Goal: Task Accomplishment & Management: Manage account settings

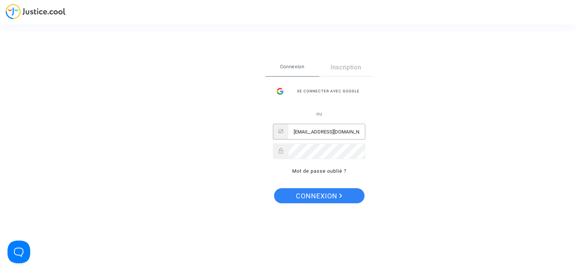
click at [337, 139] on input "claims@flynorra.com" at bounding box center [326, 131] width 77 height 15
type input "cr.dispute@finnair.com"
click at [334, 197] on span "Connexion" at bounding box center [319, 196] width 46 height 16
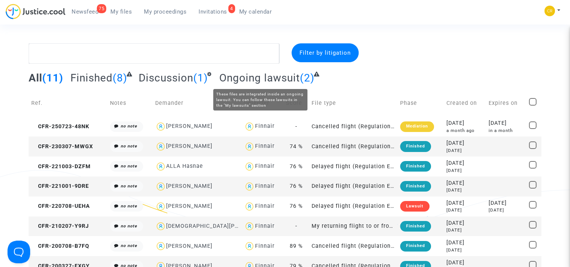
click at [273, 77] on span "Ongoing lawsuit" at bounding box center [259, 78] width 81 height 12
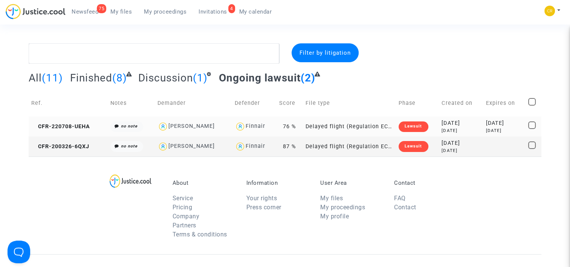
click at [246, 124] on div "Finnair" at bounding box center [256, 126] width 20 height 6
type textarea "@Finnair"
click at [327, 127] on td "Delayed flight (Regulation EC 261/2004)" at bounding box center [349, 127] width 93 height 20
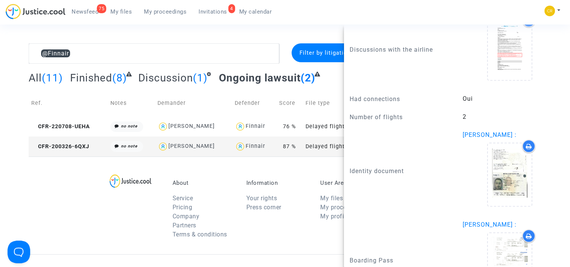
scroll to position [773, 0]
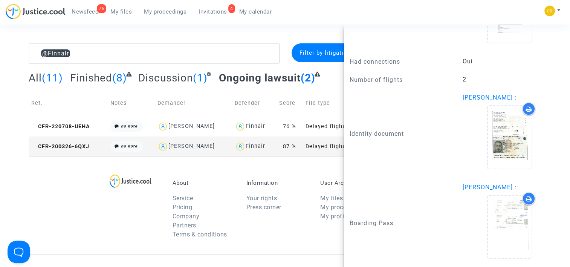
drag, startPoint x: 437, startPoint y: 146, endPoint x: 442, endPoint y: 115, distance: 30.9
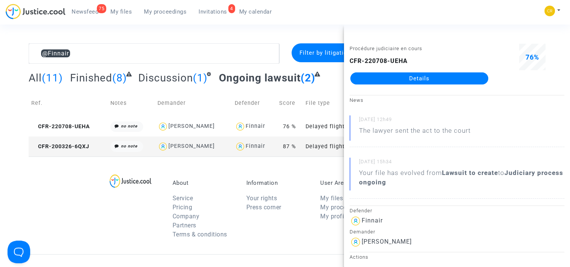
scroll to position [227, 0]
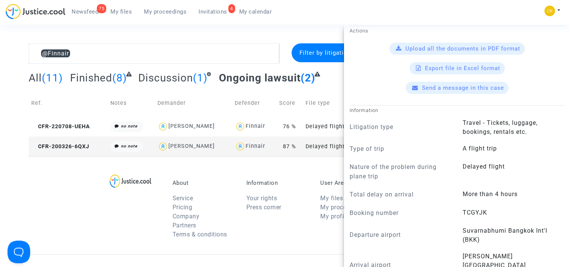
click at [250, 65] on complex-dispute-list "@Finnair Filter by litigation All (11) Finished (8) Discussion (1) Ongoing laws…" at bounding box center [286, 99] width 514 height 113
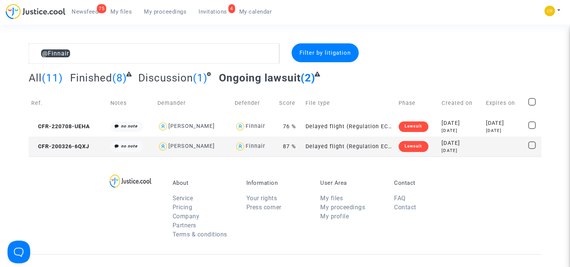
scroll to position [0, 0]
click at [183, 78] on span "Discussion" at bounding box center [165, 78] width 55 height 12
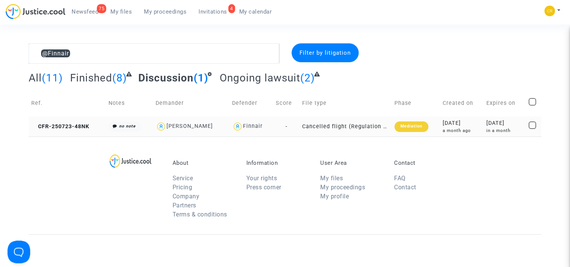
click at [232, 124] on img at bounding box center [237, 126] width 11 height 11
click at [287, 126] on td "-" at bounding box center [286, 127] width 26 height 20
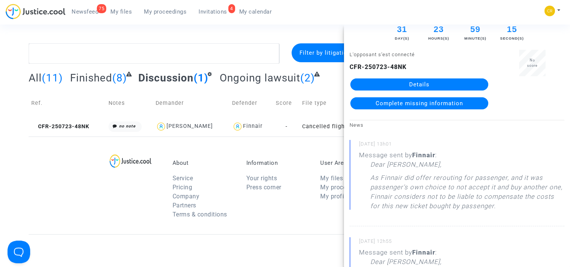
drag, startPoint x: 434, startPoint y: 157, endPoint x: 437, endPoint y: 172, distance: 15.4
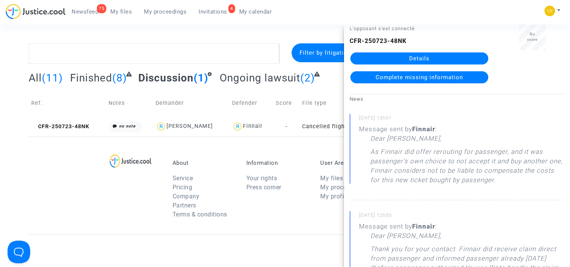
drag, startPoint x: 475, startPoint y: 162, endPoint x: 478, endPoint y: 182, distance: 20.2
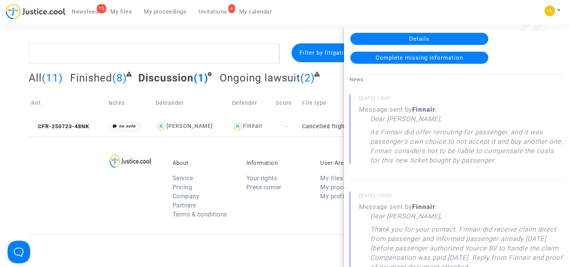
drag, startPoint x: 469, startPoint y: 161, endPoint x: 469, endPoint y: 177, distance: 16.6
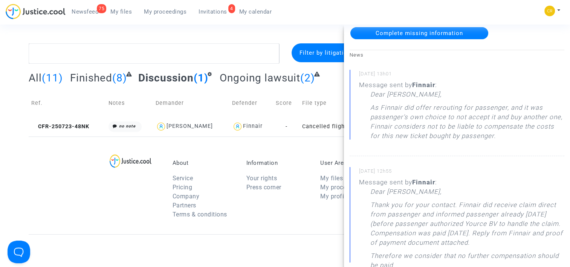
drag, startPoint x: 472, startPoint y: 182, endPoint x: 471, endPoint y: 203, distance: 21.1
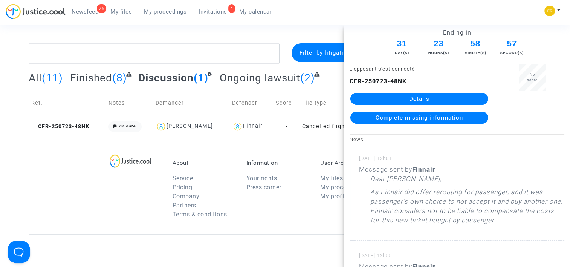
click at [454, 100] on link "Details" at bounding box center [420, 99] width 138 height 12
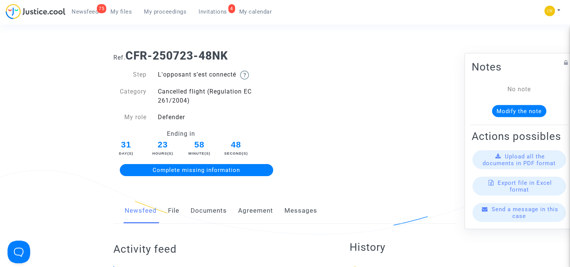
click at [207, 9] on span "Invitations" at bounding box center [213, 11] width 29 height 7
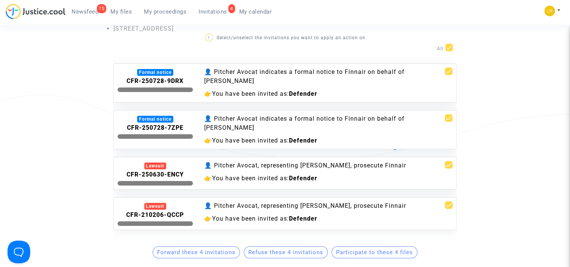
scroll to position [189, 0]
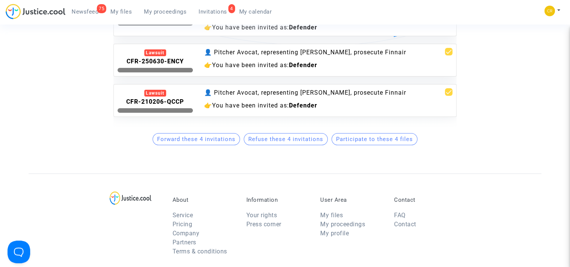
click at [317, 97] on div "👤 Pitcher Avocat, representing Leslie FRERET, prosecute Finnair" at bounding box center [314, 92] width 220 height 9
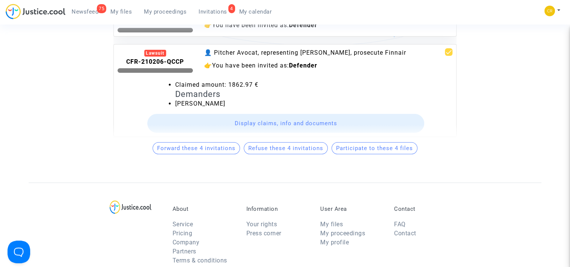
scroll to position [62, 0]
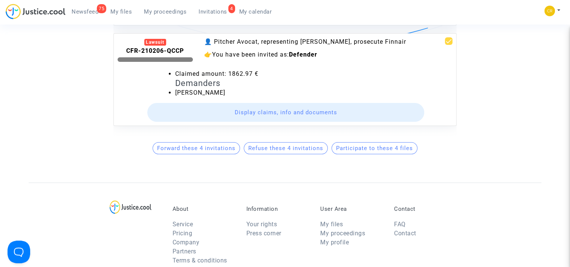
click at [356, 50] on div "👉 You have been invited as: Defender" at bounding box center [314, 54] width 220 height 9
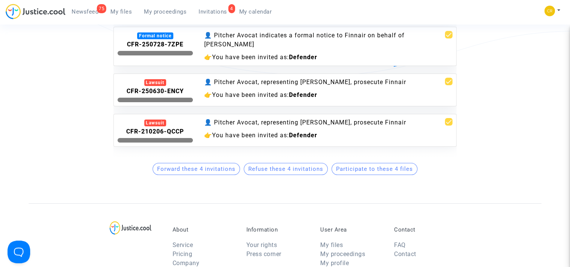
scroll to position [75, 0]
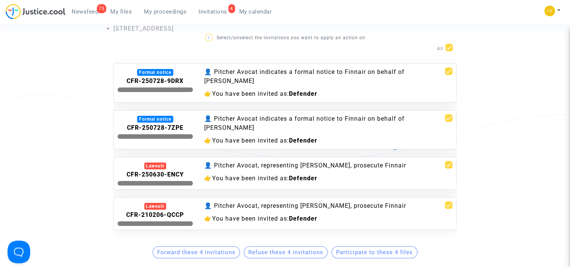
click at [358, 87] on div "👤 Pitcher Avocat indicates a formal notice to Finnair on behalf of Anna Paulig …" at bounding box center [314, 82] width 231 height 31
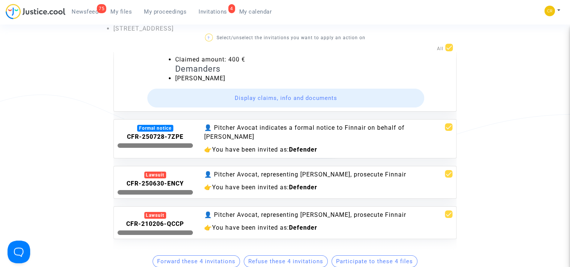
scroll to position [62, 0]
click at [334, 89] on button "Display claims, info and documents" at bounding box center [285, 98] width 277 height 19
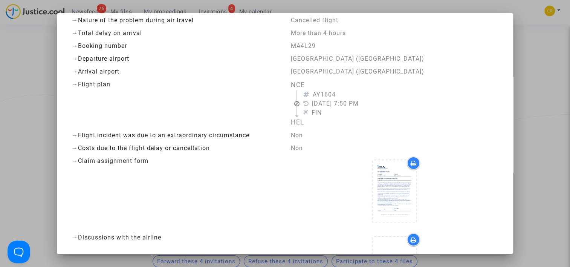
drag, startPoint x: 355, startPoint y: 96, endPoint x: 355, endPoint y: 112, distance: 16.2
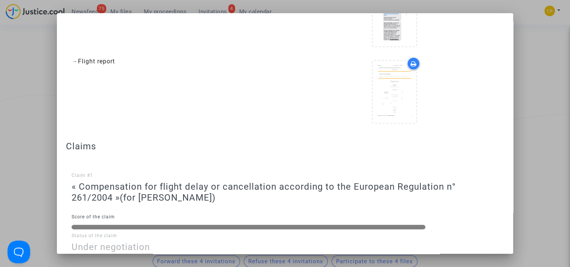
scroll to position [646, 0]
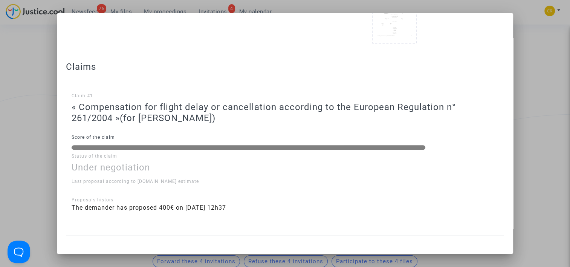
click at [266, 205] on li "The demander has proposed 400€ on 28/07/2025 - 12h37" at bounding box center [285, 207] width 427 height 9
click at [241, 75] on div "Claim #1 « Compensation for flight delay or cancellation according to the Europ…" at bounding box center [285, 145] width 427 height 147
click at [98, 126] on div "Claim #1 « Compensation for flight delay or cancellation according to the Europ…" at bounding box center [285, 145] width 427 height 147
click at [50, 135] on div at bounding box center [285, 133] width 570 height 267
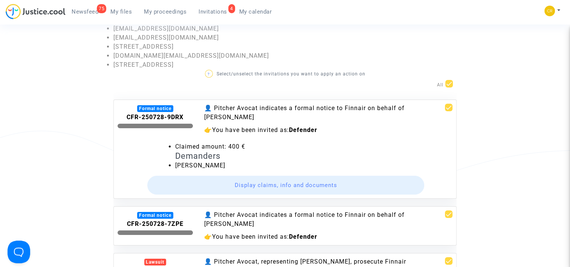
scroll to position [0, 0]
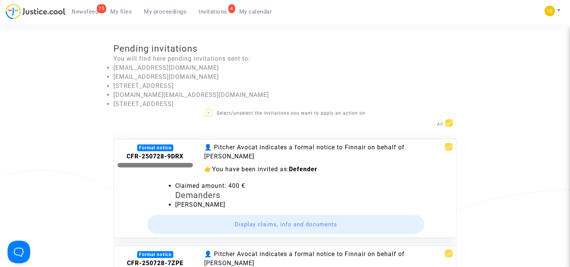
click at [373, 150] on div "👤 Pitcher Avocat indicates a formal notice to Finnair on behalf of Anna Paulig" at bounding box center [314, 152] width 220 height 18
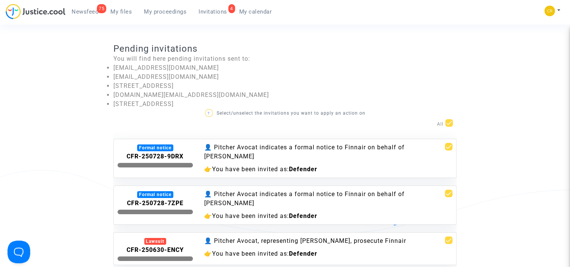
click at [325, 115] on p "? Select/unselect the invitations you want to apply an action on" at bounding box center [284, 113] width 343 height 9
click at [325, 114] on p "? Select/unselect the invitations you want to apply an action on" at bounding box center [284, 113] width 343 height 9
click at [325, 113] on p "? Select/unselect the invitations you want to apply an action on" at bounding box center [284, 113] width 343 height 9
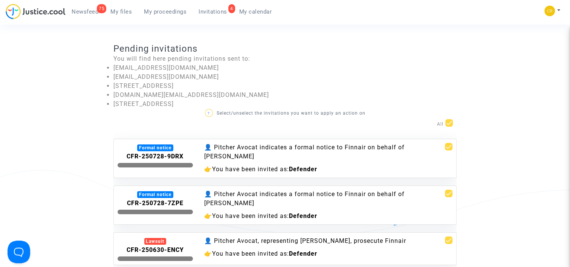
drag, startPoint x: 171, startPoint y: 50, endPoint x: 275, endPoint y: 101, distance: 115.7
click at [275, 101] on div "Pending invitations You will find here pending invitations sent to: cr.internal…" at bounding box center [285, 187] width 355 height 288
click at [275, 101] on li "15 RUE MONSIGNY, 75002, Paris, France" at bounding box center [284, 104] width 343 height 9
click at [262, 104] on li "15 RUE MONSIGNY, 75002, Paris, France" at bounding box center [284, 104] width 343 height 9
drag, startPoint x: 259, startPoint y: 102, endPoint x: 127, endPoint y: 60, distance: 138.1
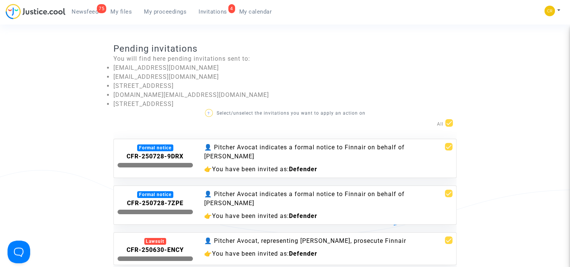
click at [127, 60] on div "You will find here pending invitations sent to: cr.internal@finnair.com finnair…" at bounding box center [284, 81] width 343 height 54
click at [233, 72] on li "finnair.autoreply@finnair.com" at bounding box center [284, 76] width 343 height 9
click at [159, 83] on li "15 RUE MONSIGNY, 75002, Paris, France" at bounding box center [284, 85] width 343 height 9
click at [156, 84] on li "15 RUE MONSIGNY, 75002, Paris, France" at bounding box center [284, 85] width 343 height 9
drag, startPoint x: 156, startPoint y: 84, endPoint x: 142, endPoint y: 83, distance: 14.7
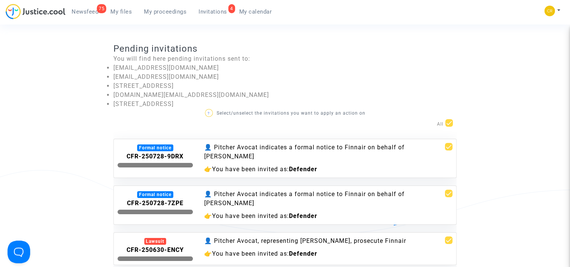
click at [142, 83] on li "15 RUE MONSIGNY, 75002, Paris, France" at bounding box center [284, 85] width 343 height 9
drag, startPoint x: 211, startPoint y: 59, endPoint x: 211, endPoint y: 75, distance: 16.6
click at [211, 75] on div "You will find here pending invitations sent to: cr.internal@finnair.com finnair…" at bounding box center [284, 81] width 343 height 54
drag, startPoint x: 211, startPoint y: 75, endPoint x: 227, endPoint y: 81, distance: 17.3
click at [227, 81] on li "15 RUE MONSIGNY, 75002, Paris, France" at bounding box center [284, 85] width 343 height 9
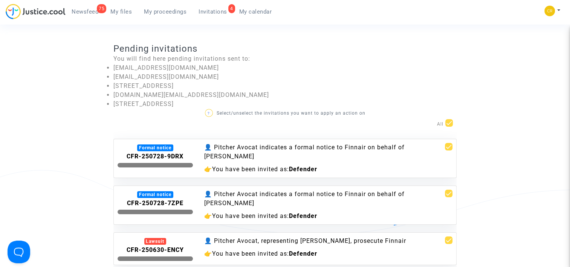
click at [247, 81] on ul "cr.internal@finnair.com finnair.autoreply@finnair.com 15 RUE MONSIGNY, 75002, P…" at bounding box center [284, 85] width 343 height 45
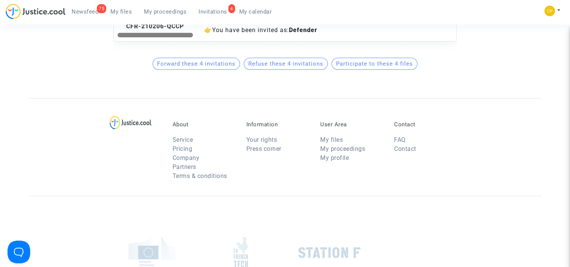
scroll to position [384, 0]
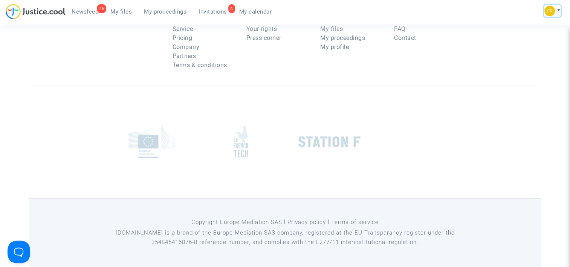
click at [550, 15] on img at bounding box center [550, 11] width 11 height 11
click at [527, 35] on link "Settings" at bounding box center [531, 39] width 60 height 12
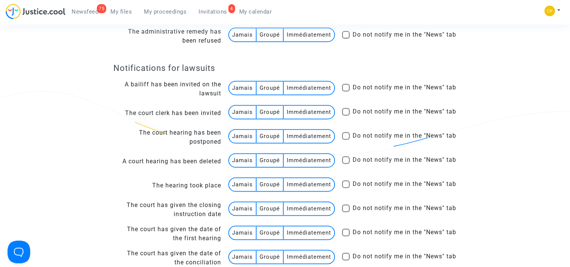
scroll to position [1019, 0]
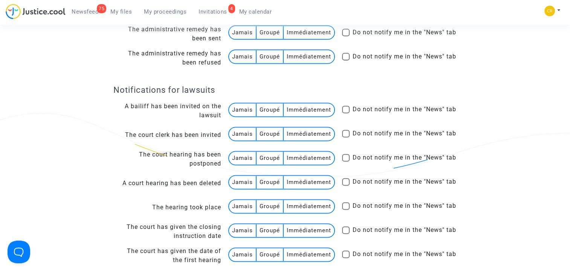
drag, startPoint x: 494, startPoint y: 129, endPoint x: 498, endPoint y: 112, distance: 17.7
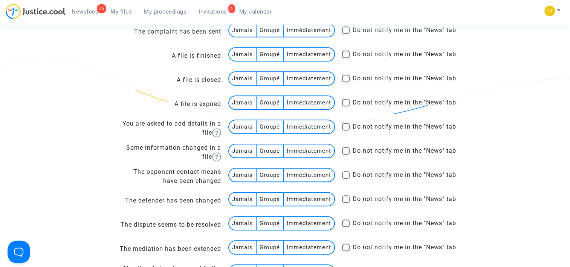
scroll to position [0, 0]
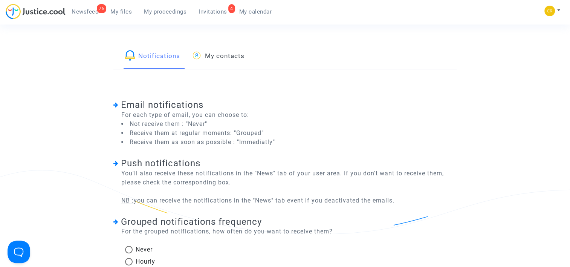
drag, startPoint x: 385, startPoint y: 169, endPoint x: 368, endPoint y: 35, distance: 134.6
click at [248, 57] on div "Notifications My contacts" at bounding box center [284, 56] width 343 height 26
click at [236, 55] on link "My contacts" at bounding box center [218, 56] width 53 height 26
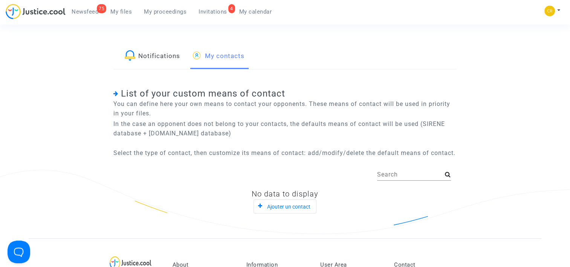
click at [544, 6] on div "75 Newsfeed My files My proceedings 4 Invitations My calendar My profile Settin…" at bounding box center [285, 14] width 570 height 21
click at [550, 11] on img at bounding box center [550, 11] width 11 height 11
click at [532, 26] on link "My profile" at bounding box center [531, 27] width 60 height 12
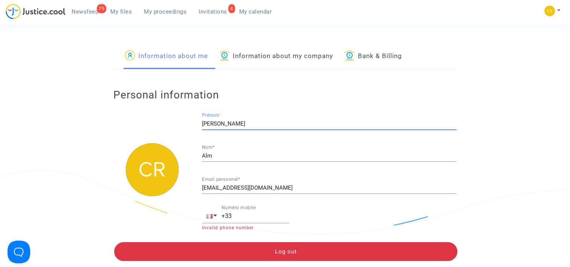
click at [274, 123] on input "[PERSON_NAME]" at bounding box center [329, 124] width 255 height 6
click at [266, 54] on link "Information about my company" at bounding box center [276, 56] width 114 height 26
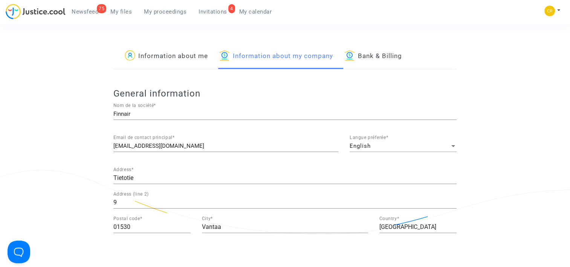
click at [386, 54] on link "Bank & Billing" at bounding box center [374, 56] width 58 height 26
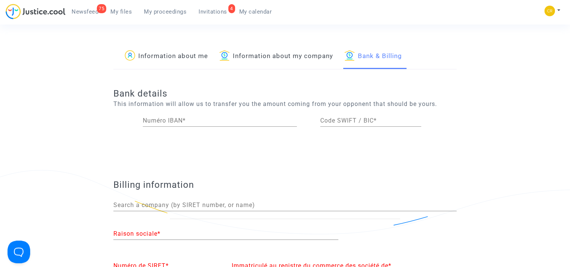
drag, startPoint x: 264, startPoint y: 78, endPoint x: 265, endPoint y: 73, distance: 5.0
click at [265, 76] on div "Bank details This information will allow us to transfer you the amount coming f…" at bounding box center [284, 114] width 343 height 91
click at [270, 60] on link "Information about my company" at bounding box center [276, 56] width 114 height 26
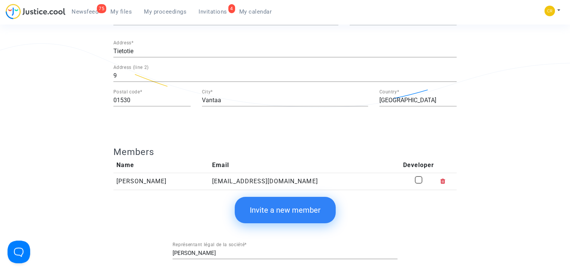
scroll to position [151, 0]
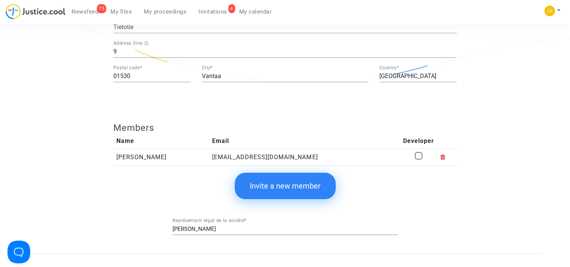
drag, startPoint x: 227, startPoint y: 225, endPoint x: 211, endPoint y: 230, distance: 17.5
click at [223, 226] on div "Anne Alm Représentant légal de la société *" at bounding box center [285, 226] width 225 height 17
drag, startPoint x: 210, startPoint y: 231, endPoint x: 204, endPoint y: 230, distance: 5.7
click at [205, 231] on input "[PERSON_NAME]" at bounding box center [285, 229] width 225 height 6
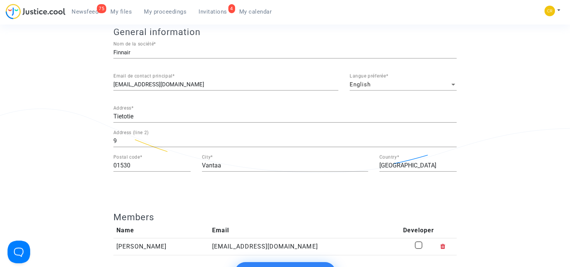
scroll to position [0, 0]
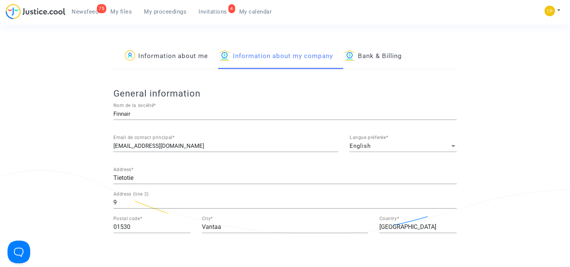
click at [43, 14] on img at bounding box center [36, 11] width 60 height 15
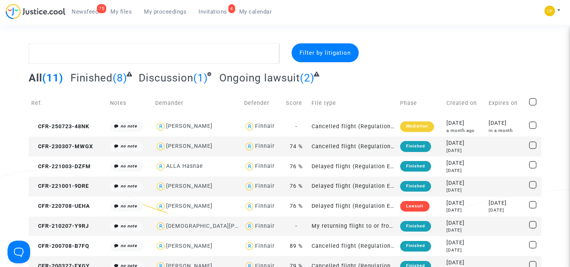
click at [212, 12] on span "Invitations" at bounding box center [213, 11] width 29 height 7
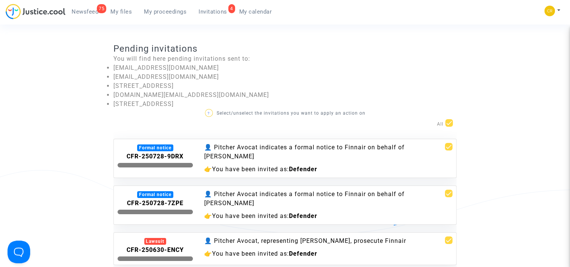
click at [336, 164] on div "👤 Pitcher Avocat indicates a formal notice to Finnair on behalf of Anna Paulig …" at bounding box center [314, 158] width 231 height 31
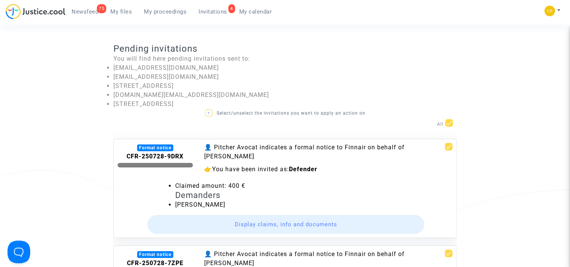
click at [417, 149] on div "👤 Pitcher Avocat indicates a formal notice to Finnair on behalf of Anna Paulig" at bounding box center [314, 152] width 220 height 18
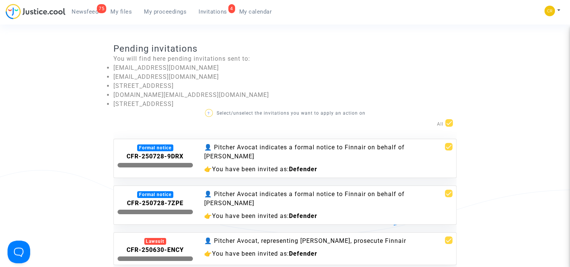
drag, startPoint x: 234, startPoint y: 204, endPoint x: 199, endPoint y: 207, distance: 35.6
click at [199, 207] on div "👤 Pitcher Avocat indicates a formal notice to Finnair on behalf of Petri Kiuru …" at bounding box center [314, 205] width 231 height 31
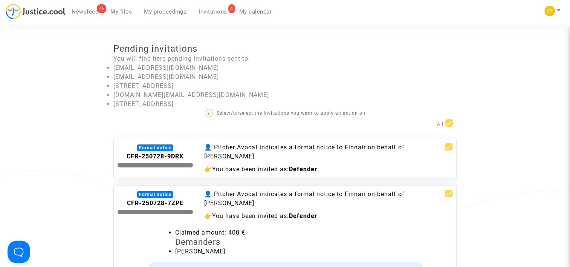
copy div "etri Kiuru"
click at [411, 196] on div "👤 Pitcher Avocat indicates a formal notice to Finnair on behalf of Petri Kiuru" at bounding box center [314, 199] width 220 height 18
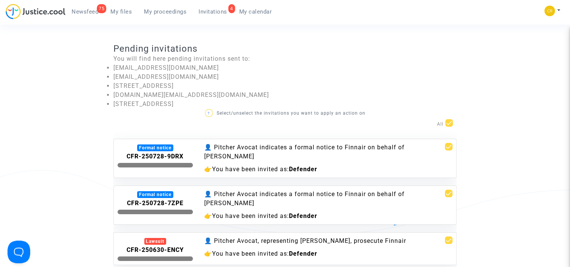
click at [318, 163] on div "👤 Pitcher Avocat indicates a formal notice to Finnair on behalf of Anna Paulig …" at bounding box center [314, 158] width 231 height 31
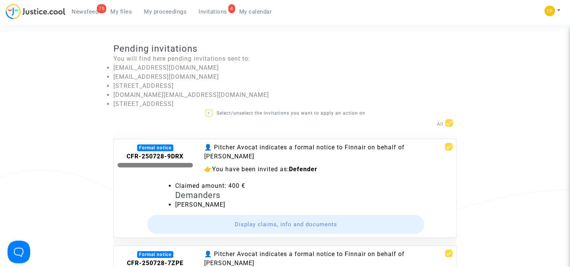
scroll to position [38, 0]
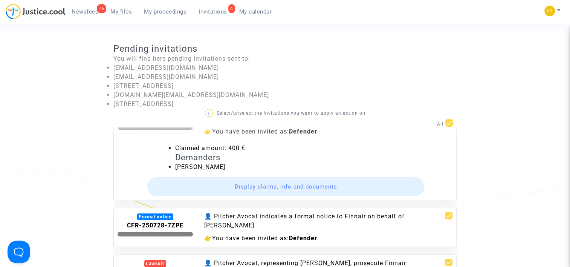
click at [314, 186] on button "Display claims, info and documents" at bounding box center [285, 186] width 277 height 19
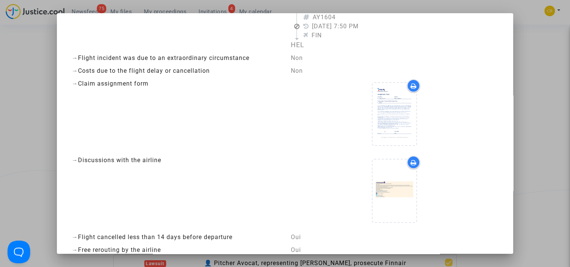
scroll to position [0, 0]
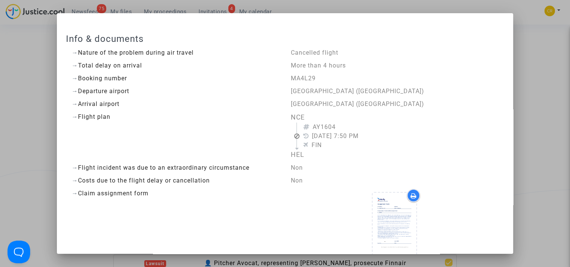
drag, startPoint x: 317, startPoint y: 182, endPoint x: 288, endPoint y: 49, distance: 136.5
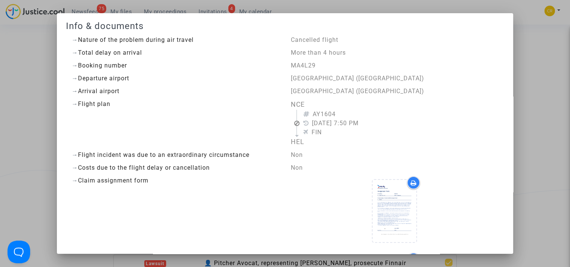
scroll to position [45, 0]
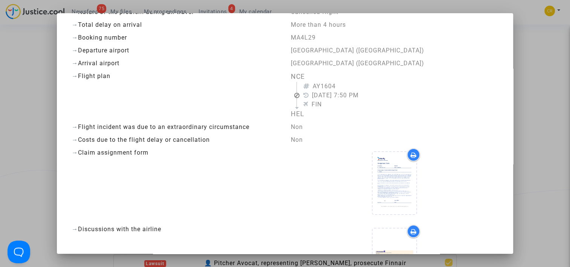
drag, startPoint x: 290, startPoint y: 108, endPoint x: 282, endPoint y: 142, distance: 34.5
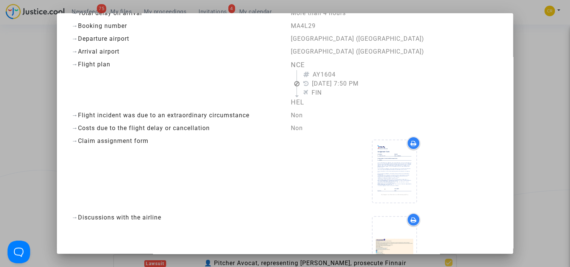
drag, startPoint x: 282, startPoint y: 139, endPoint x: 285, endPoint y: 161, distance: 22.5
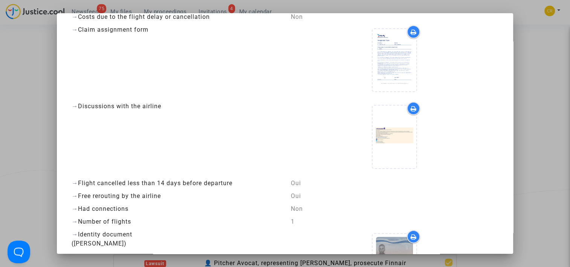
scroll to position [171, 0]
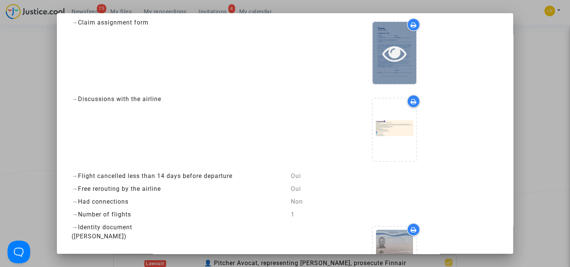
click at [386, 61] on icon at bounding box center [395, 53] width 25 height 24
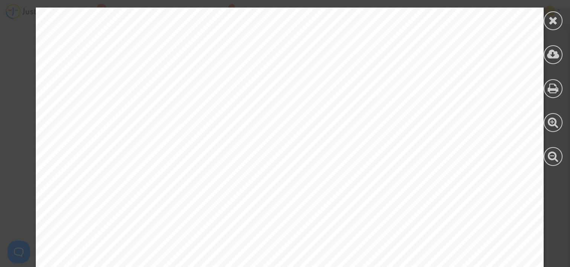
scroll to position [0, 0]
drag, startPoint x: 119, startPoint y: 57, endPoint x: 118, endPoint y: 74, distance: 17.4
click at [547, 20] on div at bounding box center [553, 20] width 19 height 19
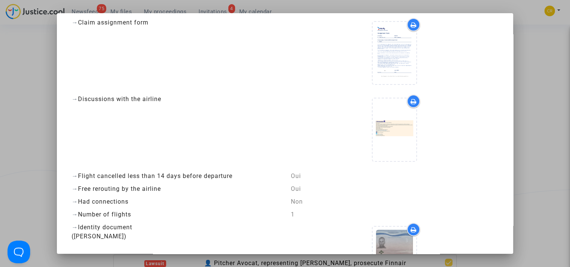
click at [557, 65] on div at bounding box center [285, 133] width 570 height 267
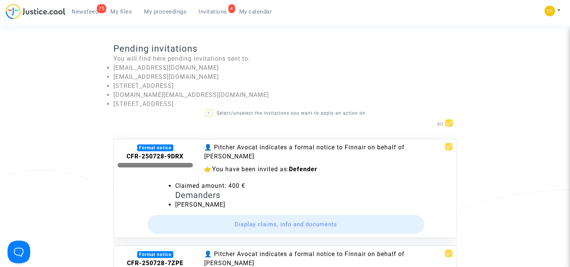
click at [403, 153] on div "👤 Pitcher Avocat indicates a formal notice to Finnair on behalf of Anna Paulig" at bounding box center [314, 152] width 220 height 18
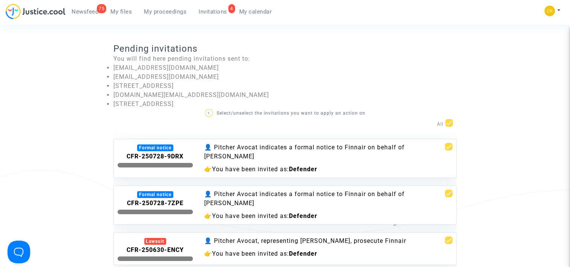
drag, startPoint x: 121, startPoint y: 101, endPoint x: 146, endPoint y: 101, distance: 24.9
click at [146, 101] on li "15 RUE MONSIGNY, 75002, Paris, France" at bounding box center [284, 104] width 343 height 9
click at [152, 106] on li "15 RUE MONSIGNY, 75002, Paris, France" at bounding box center [284, 104] width 343 height 9
drag, startPoint x: 186, startPoint y: 155, endPoint x: 124, endPoint y: 155, distance: 62.2
click at [124, 155] on div "CFR-250728-9DRX" at bounding box center [155, 156] width 75 height 9
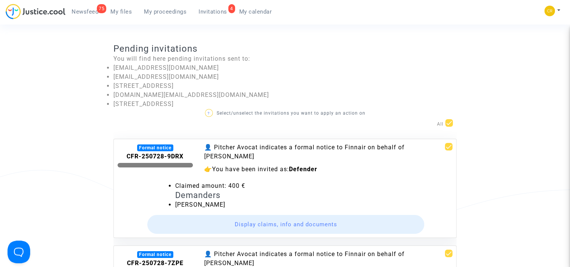
copy b "CFR-250728-9DRX"
click at [261, 20] on div "75 Newsfeed My files My proceedings 4 Invitations My calendar" at bounding box center [142, 14] width 272 height 21
click at [259, 15] on link "My calendar" at bounding box center [255, 11] width 45 height 11
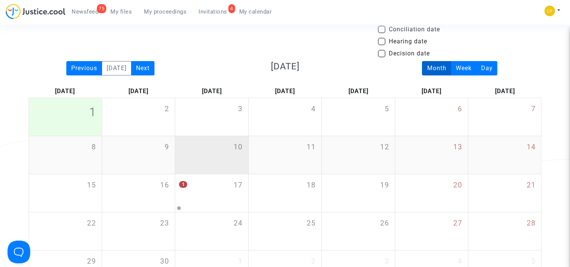
scroll to position [38, 0]
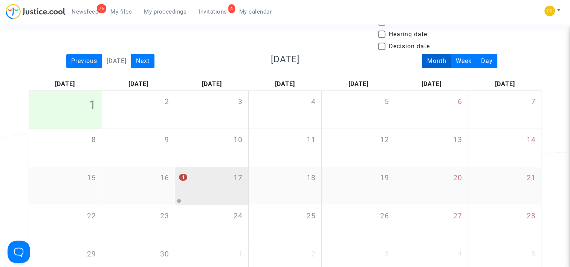
click at [182, 176] on span "1" at bounding box center [183, 177] width 8 height 7
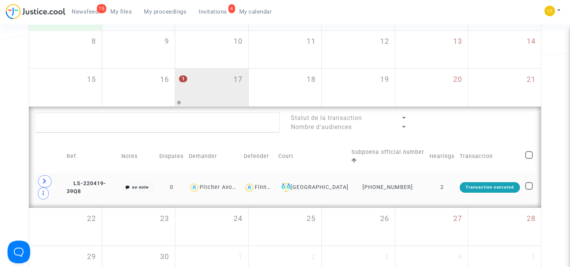
scroll to position [151, 0]
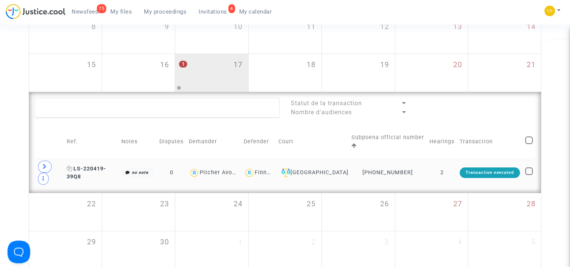
click at [98, 169] on span "LS-220419-39Q8" at bounding box center [87, 173] width 40 height 15
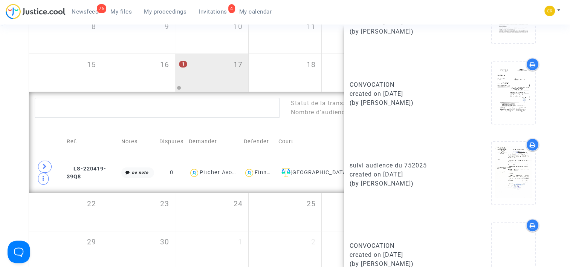
scroll to position [339, 0]
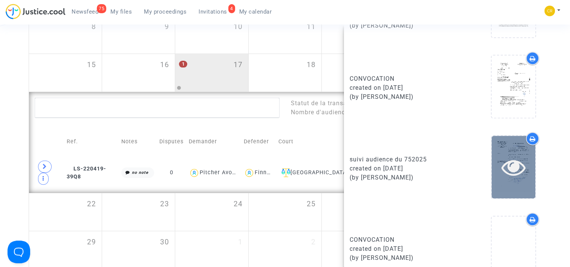
click at [516, 159] on icon at bounding box center [514, 167] width 25 height 24
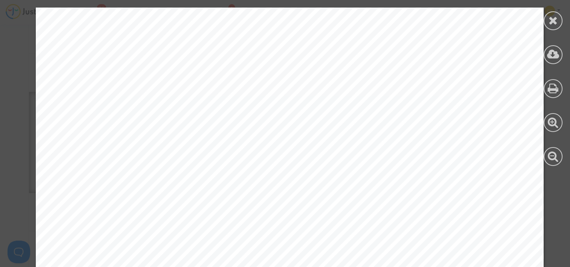
click at [553, 21] on icon at bounding box center [553, 20] width 9 height 11
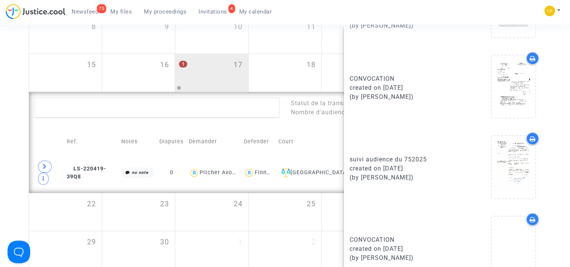
click at [311, 98] on div "Statut de la transaction Nombre d'audiences" at bounding box center [349, 108] width 128 height 20
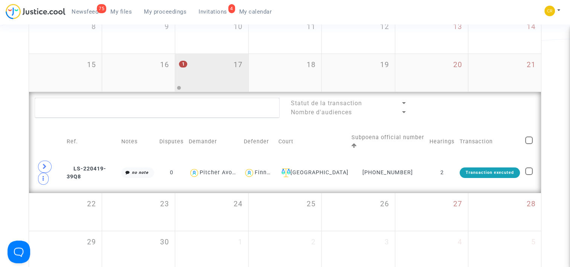
click at [241, 68] on span "17" at bounding box center [238, 65] width 9 height 11
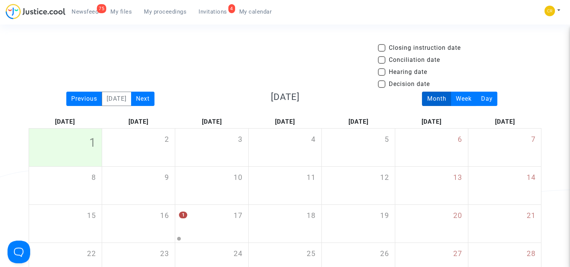
click at [178, 9] on span "My proceedings" at bounding box center [165, 11] width 43 height 7
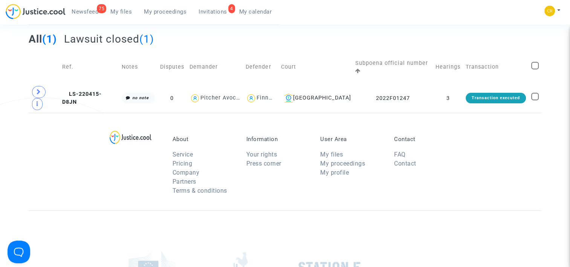
scroll to position [75, 0]
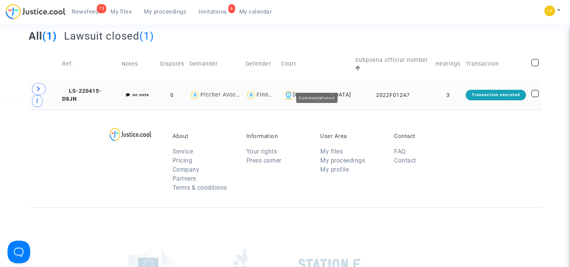
click at [327, 90] on div "Bobigny" at bounding box center [315, 94] width 69 height 9
click at [445, 85] on td "3" at bounding box center [448, 94] width 30 height 29
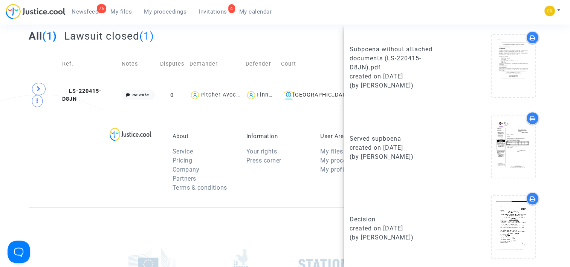
scroll to position [288, 0]
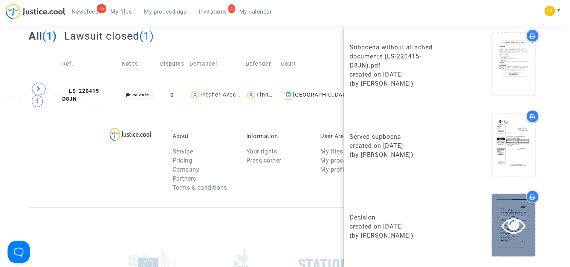
click at [509, 237] on div at bounding box center [514, 225] width 44 height 62
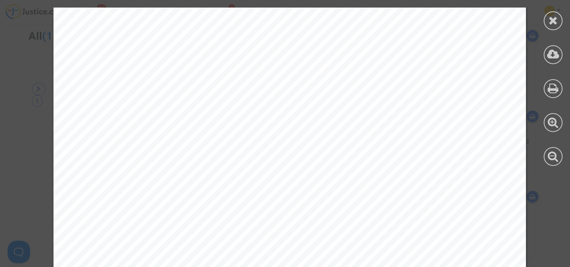
scroll to position [415, 0]
click at [538, 106] on div at bounding box center [554, 86] width 34 height 173
click at [544, 34] on div at bounding box center [554, 86] width 34 height 173
click at [550, 24] on icon at bounding box center [553, 20] width 9 height 11
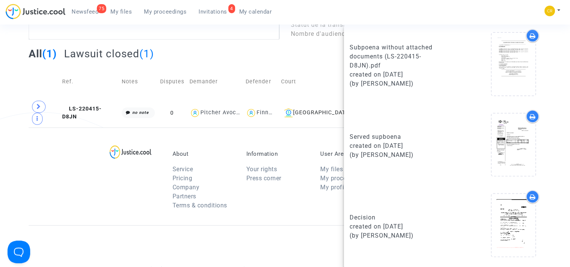
scroll to position [0, 0]
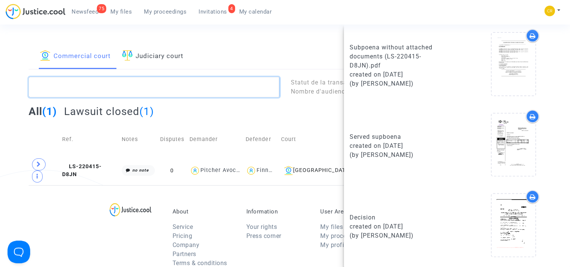
click at [199, 90] on textarea at bounding box center [154, 87] width 251 height 20
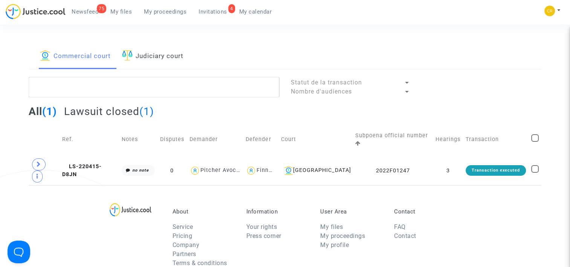
click at [172, 55] on link "Judiciary court" at bounding box center [152, 56] width 61 height 26
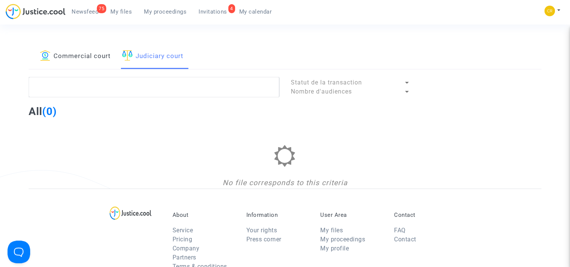
click at [79, 55] on link "Commercial court" at bounding box center [75, 56] width 71 height 26
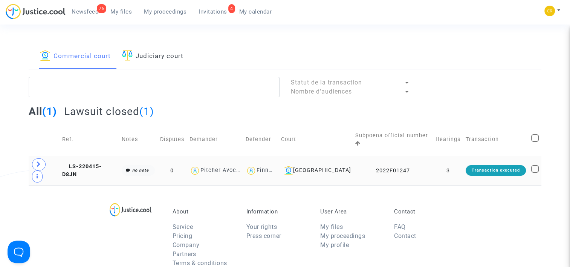
click at [201, 165] on img at bounding box center [195, 170] width 11 height 11
click at [278, 156] on td "Finnair" at bounding box center [260, 170] width 35 height 29
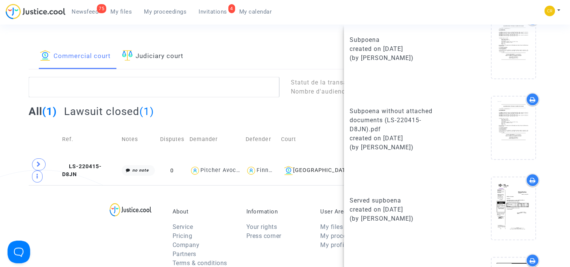
scroll to position [226, 0]
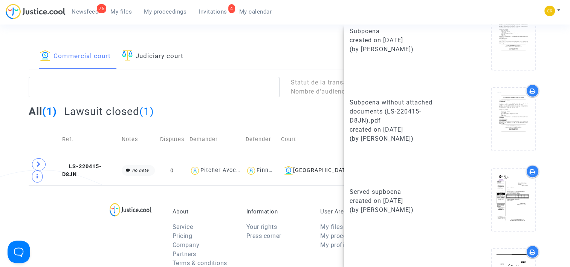
click at [256, 185] on div "About Service Pricing Company Partners Terms & conditions Information Your righ…" at bounding box center [286, 234] width 514 height 98
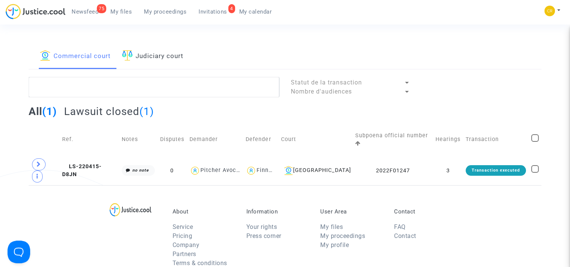
scroll to position [0, 0]
click at [217, 103] on lawsuits-list "Statut de la transaction Nombre d'audiences All (1) Lawsuit closed (1) Ref. Not…" at bounding box center [286, 131] width 514 height 108
click at [214, 97] on lawsuits-list "Statut de la transaction Nombre d'audiences All (1) Lawsuit closed (1) Ref. Not…" at bounding box center [286, 131] width 514 height 108
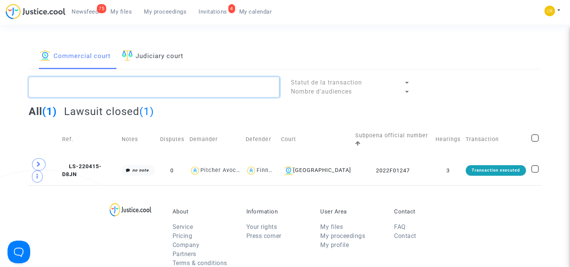
click at [210, 91] on textarea at bounding box center [154, 87] width 251 height 20
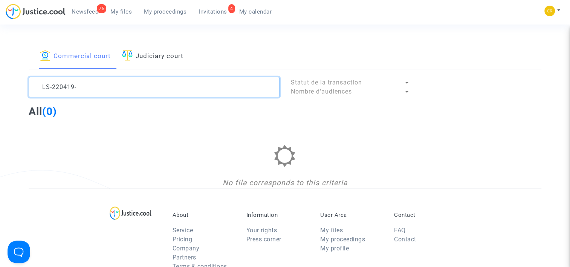
type textarea "LS-220419-"
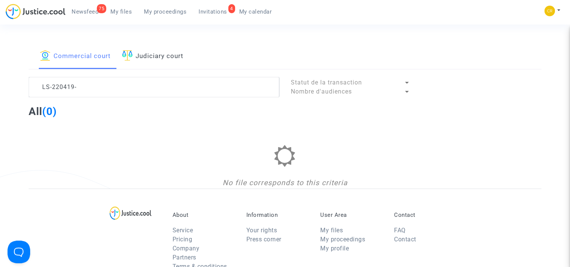
click at [92, 8] on span "Newsfeed" at bounding box center [85, 11] width 27 height 7
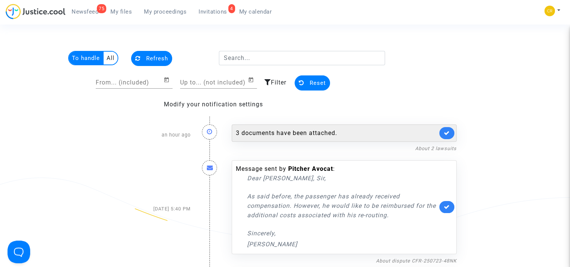
click at [332, 134] on div "3 documents have been attached." at bounding box center [337, 133] width 202 height 9
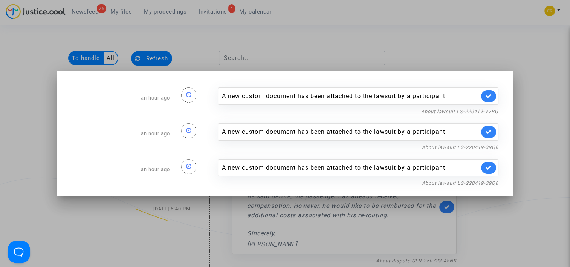
click at [423, 99] on div "A new custom document has been attached to the lawsuit by a participant" at bounding box center [351, 96] width 258 height 9
click at [433, 111] on link "About lawsuit LS-220419-V7RG" at bounding box center [460, 112] width 77 height 6
click at [337, 175] on div "A new custom document has been attached to the lawsuit by a participant" at bounding box center [358, 167] width 281 height 17
click at [343, 214] on div at bounding box center [285, 133] width 570 height 267
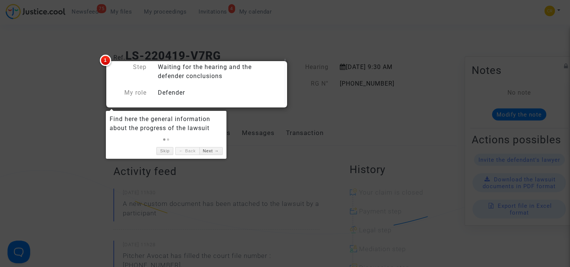
click at [42, 75] on div at bounding box center [285, 133] width 570 height 267
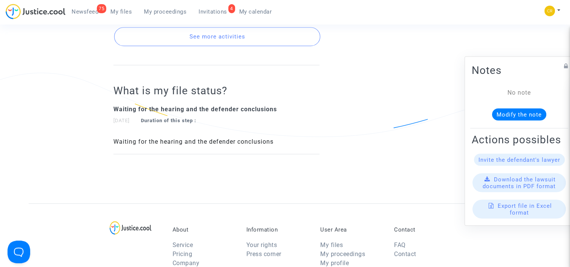
scroll to position [339, 0]
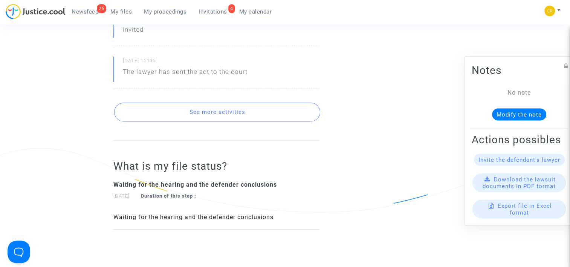
click at [262, 109] on button "See more activities" at bounding box center [217, 112] width 206 height 19
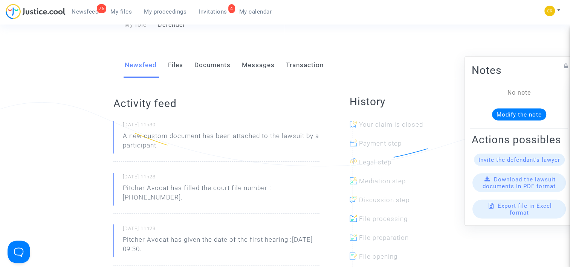
scroll to position [0, 0]
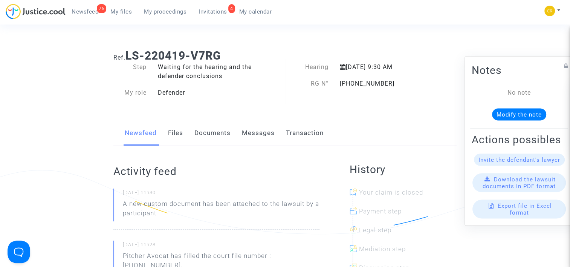
drag, startPoint x: 390, startPoint y: 185, endPoint x: 365, endPoint y: 119, distance: 70.0
click at [411, 127] on div "Newsfeed Files Documents Messages Transaction" at bounding box center [284, 133] width 343 height 25
click at [502, 190] on span "Download the lawsuit documents in PDF format" at bounding box center [519, 183] width 73 height 14
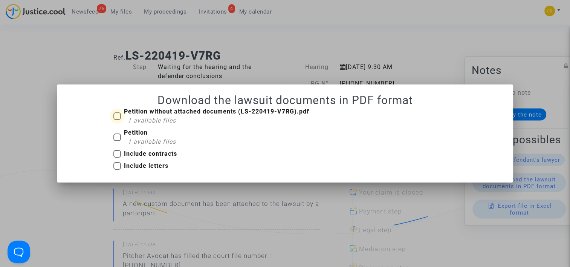
click at [145, 113] on b "Petition without attached documents (LS-220419-V7RG).pdf" at bounding box center [217, 111] width 186 height 7
click at [117, 120] on input "Petition without attached documents (LS-220419-V7RG).pdf 1 available files" at bounding box center [117, 120] width 0 height 0
checkbox input "true"
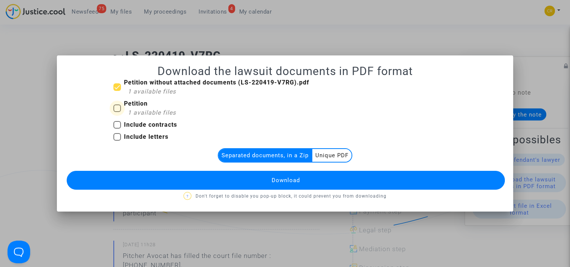
click at [137, 112] on span "1 available files" at bounding box center [152, 112] width 48 height 7
click at [117, 112] on input "Petition 1 available files" at bounding box center [117, 112] width 0 height 0
checkbox input "true"
click at [141, 124] on b "Include contracts" at bounding box center [150, 124] width 53 height 7
click at [117, 129] on input "Include contracts" at bounding box center [117, 129] width 0 height 0
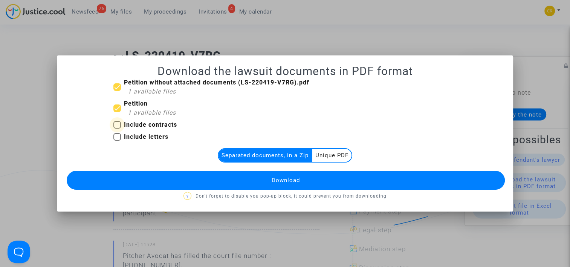
checkbox input "true"
click at [141, 135] on b "Include letters" at bounding box center [146, 136] width 44 height 7
click at [117, 141] on input "Include letters" at bounding box center [117, 141] width 0 height 0
checkbox input "true"
click at [304, 176] on button "Download" at bounding box center [286, 180] width 438 height 19
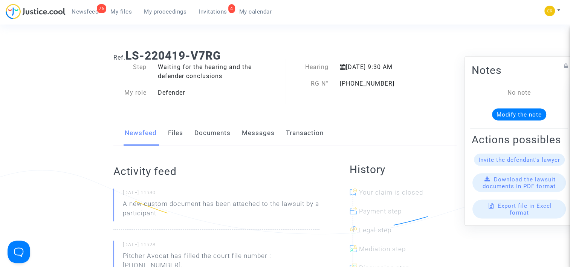
click at [564, 63] on icon at bounding box center [566, 66] width 4 height 6
click at [563, 63] on icon at bounding box center [566, 66] width 6 height 6
click at [438, 95] on div "Ref. LS-220419-V7RG Step Waiting for the hearing and the defender conclusions M…" at bounding box center [285, 74] width 355 height 62
click at [555, 64] on h2 "Notes" at bounding box center [519, 70] width 95 height 13
click at [564, 63] on icon at bounding box center [566, 66] width 4 height 6
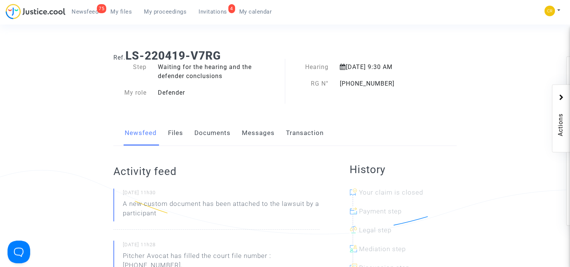
click at [424, 128] on div "Newsfeed Files Documents Messages Transaction" at bounding box center [284, 133] width 343 height 25
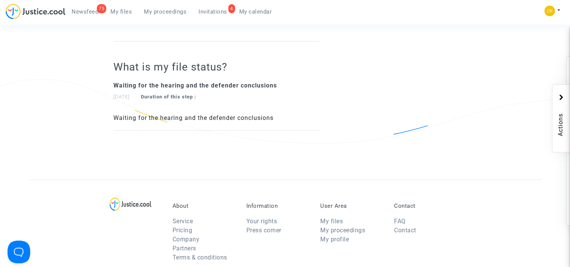
scroll to position [127, 0]
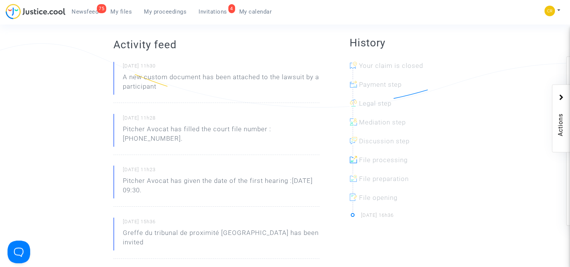
drag, startPoint x: 262, startPoint y: 134, endPoint x: 249, endPoint y: 33, distance: 101.9
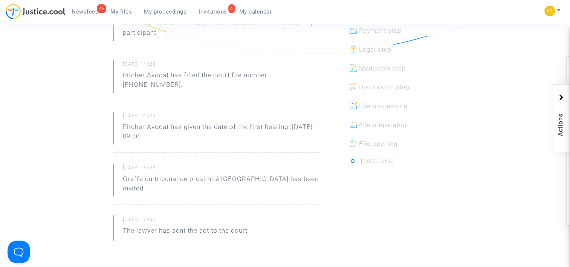
scroll to position [75, 0]
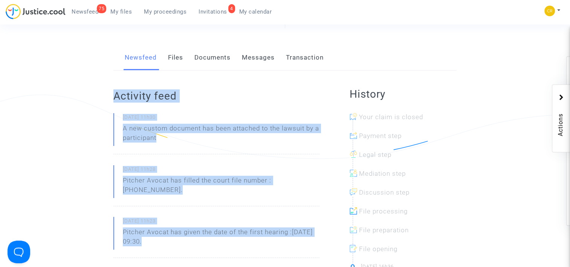
drag, startPoint x: 263, startPoint y: 184, endPoint x: 103, endPoint y: 96, distance: 182.9
click at [103, 96] on ng-component "Ref. LS-220419-V7RG Step Waiting for the hearing and the defender conclusions M…" at bounding box center [286, 240] width 514 height 544
drag, startPoint x: 103, startPoint y: 96, endPoint x: 136, endPoint y: 124, distance: 43.1
copy div "Activity feed 01/09/2025 - 11h30 A new custom document has been attached to the…"
click at [95, 16] on link "75 Newsfeed" at bounding box center [85, 11] width 39 height 11
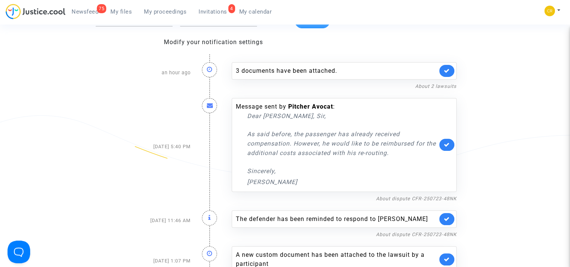
scroll to position [45, 0]
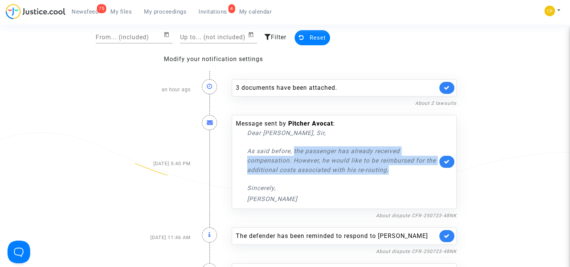
drag, startPoint x: 296, startPoint y: 151, endPoint x: 421, endPoint y: 166, distance: 125.7
click at [421, 166] on p "As said before, the passenger has already received compensation. However, he wo…" at bounding box center [342, 160] width 190 height 28
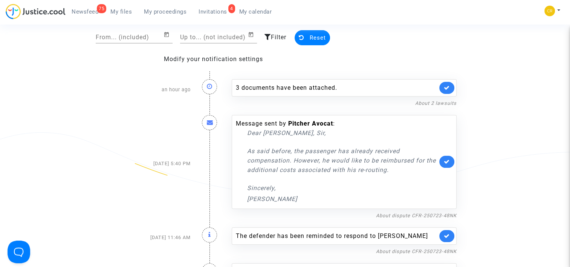
drag, startPoint x: 421, startPoint y: 166, endPoint x: 394, endPoint y: 177, distance: 29.4
click at [394, 177] on div "Dear Madam, Sir, As said before, the passenger has already received compensatio…" at bounding box center [342, 165] width 190 height 75
click at [210, 124] on icon at bounding box center [210, 122] width 6 height 6
click at [180, 160] on div "Aug 28, 2025 5:40 PM" at bounding box center [152, 163] width 89 height 112
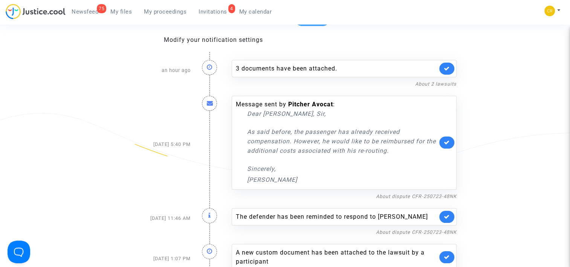
scroll to position [83, 0]
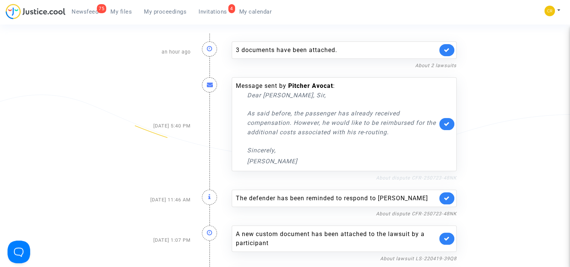
click at [392, 176] on link "About dispute CFR-250723-48NK" at bounding box center [416, 178] width 81 height 6
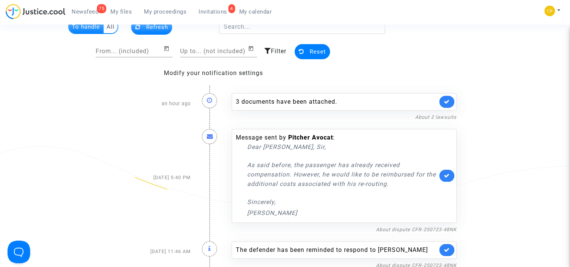
scroll to position [0, 0]
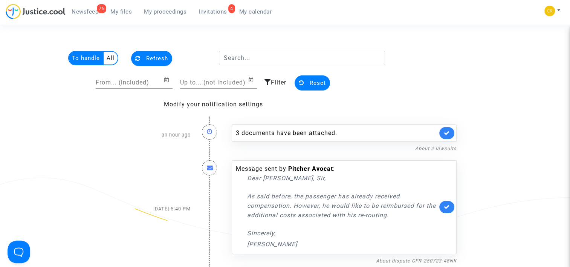
click at [86, 12] on span "Newsfeed" at bounding box center [85, 11] width 27 height 7
click at [92, 8] on link "75 Newsfeed" at bounding box center [85, 11] width 39 height 11
click at [87, 14] on span "Newsfeed" at bounding box center [85, 11] width 27 height 7
click at [64, 16] on img at bounding box center [36, 11] width 60 height 15
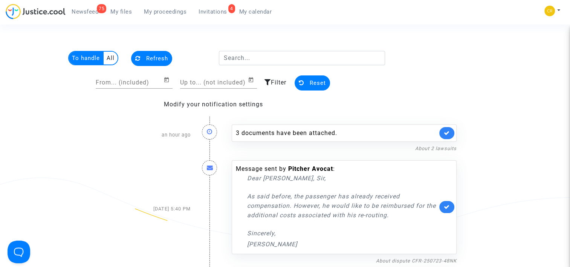
click at [63, 14] on img at bounding box center [36, 11] width 60 height 15
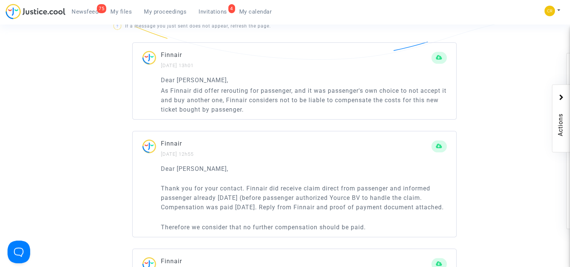
scroll to position [566, 0]
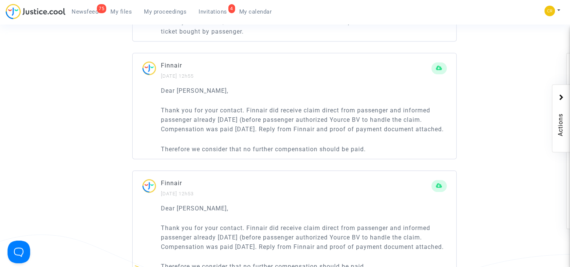
drag, startPoint x: 349, startPoint y: 152, endPoint x: 350, endPoint y: 160, distance: 8.0
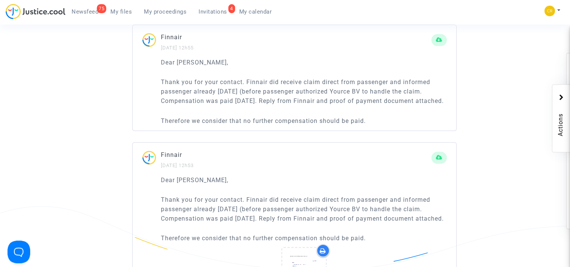
drag, startPoint x: 366, startPoint y: 140, endPoint x: 371, endPoint y: 157, distance: 17.8
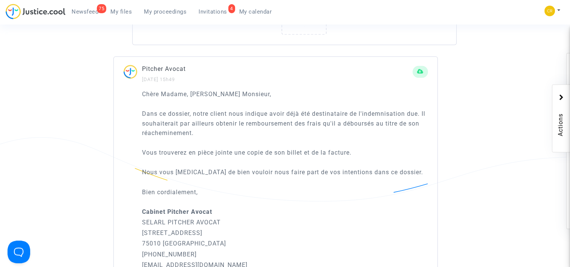
drag, startPoint x: 364, startPoint y: 118, endPoint x: 366, endPoint y: 181, distance: 63.0
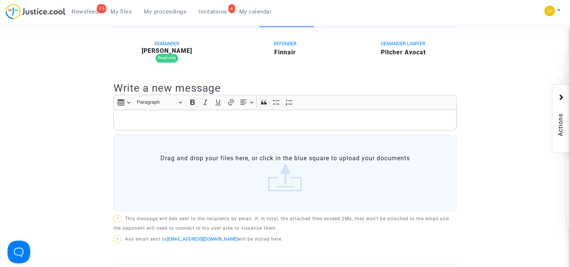
scroll to position [0, 0]
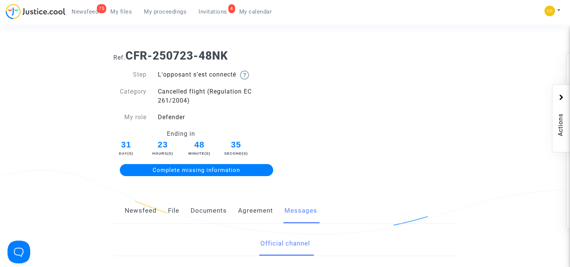
drag, startPoint x: 366, startPoint y: 175, endPoint x: 345, endPoint y: 24, distance: 152.3
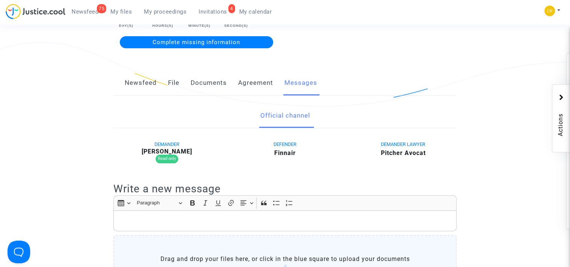
drag, startPoint x: 302, startPoint y: 89, endPoint x: 306, endPoint y: 122, distance: 33.1
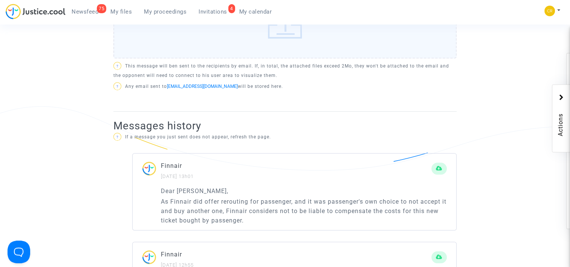
scroll to position [467, 0]
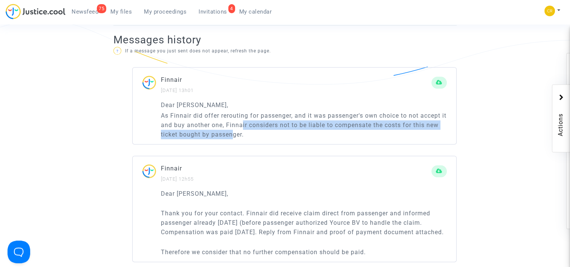
drag, startPoint x: 248, startPoint y: 128, endPoint x: 235, endPoint y: 131, distance: 13.5
click at [235, 131] on p "As Finnair did offer rerouting for passenger, and it was passenger's own choice…" at bounding box center [304, 125] width 286 height 28
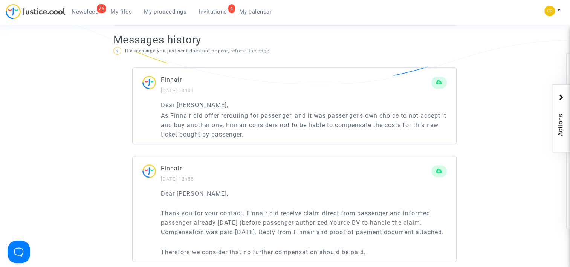
drag, startPoint x: 235, startPoint y: 130, endPoint x: 314, endPoint y: 171, distance: 89.2
click at [314, 171] on p "Finnair" at bounding box center [296, 168] width 271 height 9
click at [87, 12] on span "Newsfeed" at bounding box center [85, 11] width 27 height 7
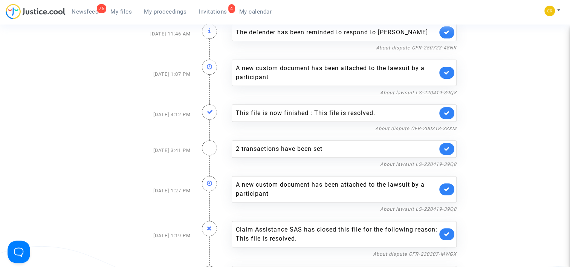
scroll to position [173, 0]
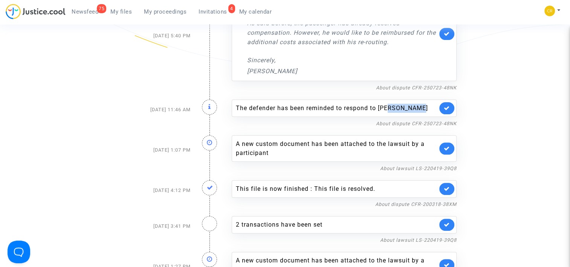
drag, startPoint x: 391, startPoint y: 108, endPoint x: 419, endPoint y: 107, distance: 27.5
click at [419, 107] on div "The defender has been reminded to respond to [PERSON_NAME]" at bounding box center [337, 108] width 202 height 9
click at [413, 107] on div "The defender has been reminded to respond to [PERSON_NAME]" at bounding box center [337, 108] width 202 height 9
drag, startPoint x: 383, startPoint y: 107, endPoint x: 419, endPoint y: 107, distance: 36.2
click at [419, 107] on div "The defender has been reminded to respond to [PERSON_NAME]" at bounding box center [337, 108] width 202 height 9
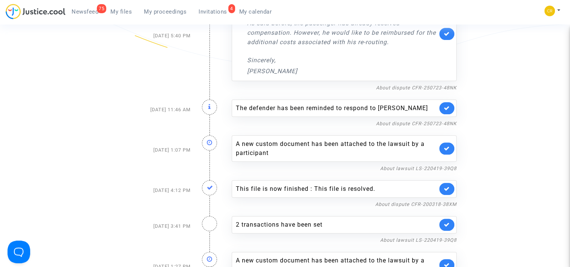
drag, startPoint x: 419, startPoint y: 107, endPoint x: 392, endPoint y: 156, distance: 55.8
click at [392, 156] on div "A new custom document has been attached to the lawsuit by a participant" at bounding box center [344, 148] width 225 height 26
click at [411, 167] on link "About lawsuit LS-220419-39Q8" at bounding box center [418, 169] width 77 height 6
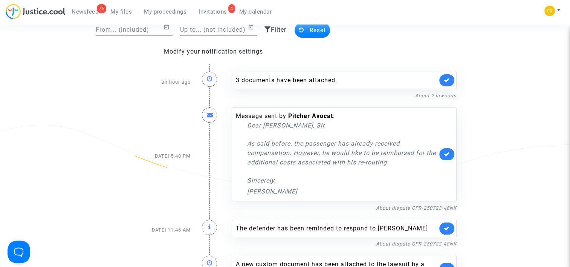
scroll to position [0, 0]
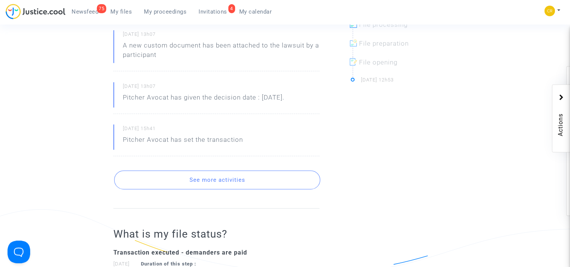
scroll to position [339, 0]
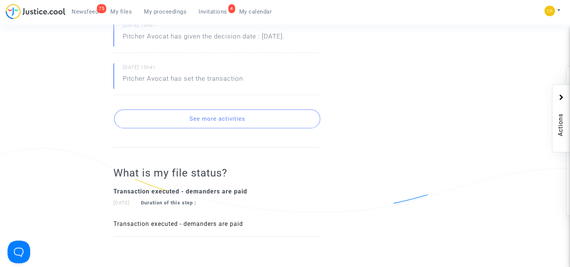
click at [240, 121] on button "See more activities" at bounding box center [217, 118] width 206 height 19
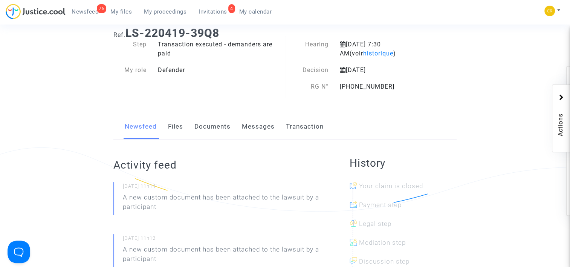
scroll to position [0, 0]
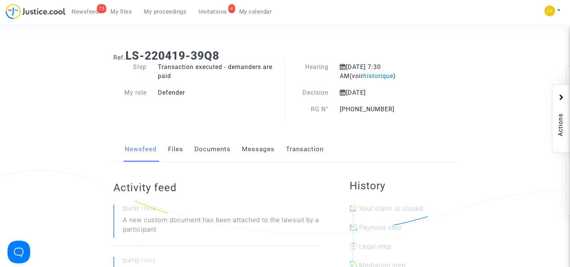
click at [186, 154] on div "Newsfeed Files Documents Messages Transaction" at bounding box center [284, 149] width 343 height 25
click at [178, 154] on link "Files" at bounding box center [175, 149] width 15 height 25
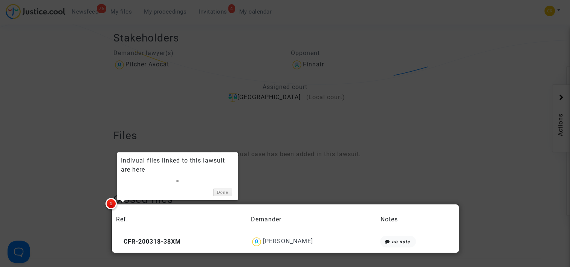
scroll to position [189, 0]
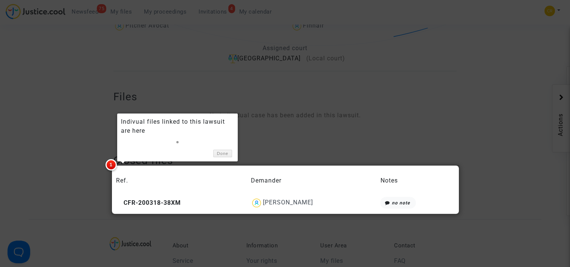
click at [250, 145] on div at bounding box center [285, 133] width 570 height 267
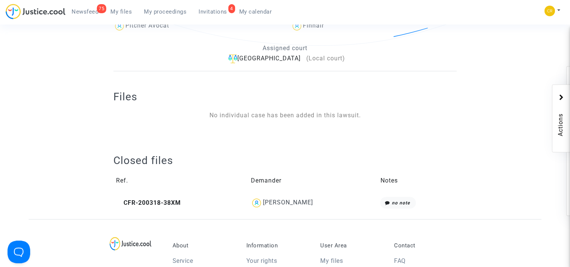
scroll to position [226, 0]
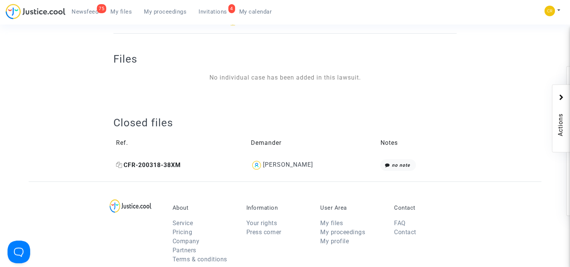
click at [162, 166] on span "CFR-200318-38XM" at bounding box center [148, 164] width 65 height 7
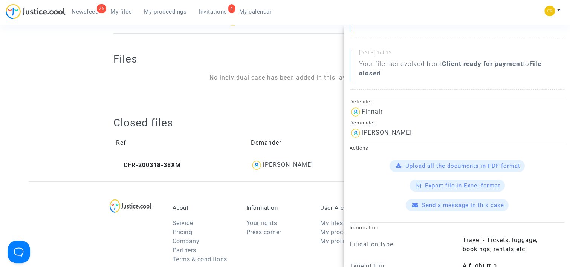
scroll to position [113, 0]
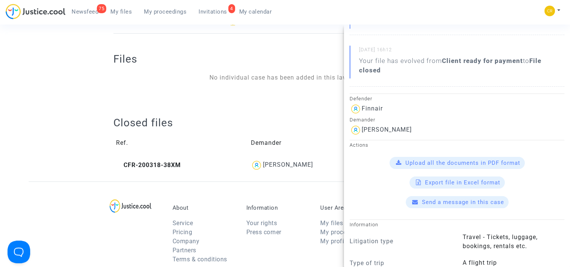
click at [425, 163] on span "Upload all the documents in PDF format" at bounding box center [463, 162] width 115 height 7
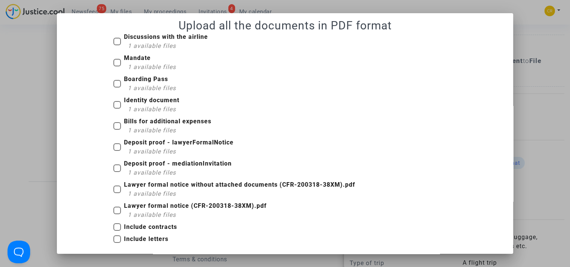
scroll to position [5, 0]
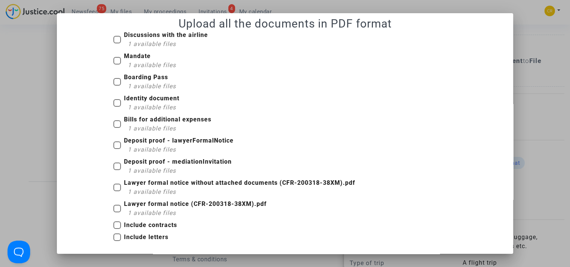
click at [121, 208] on label "Lawyer formal notice (CFR-200318-38XM).pdf 1 available files" at bounding box center [189, 208] width 153 height 18
click at [117, 212] on input "Lawyer formal notice (CFR-200318-38XM).pdf 1 available files" at bounding box center [117, 212] width 0 height 0
checkbox input "true"
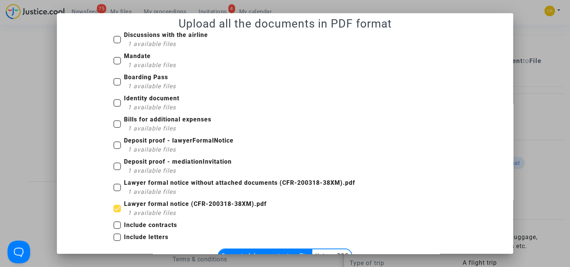
click at [118, 194] on label "Lawyer formal notice without attached documents (CFR-200318-38XM).pdf 1 availab…" at bounding box center [234, 187] width 242 height 18
click at [117, 192] on input "Lawyer formal notice without attached documents (CFR-200318-38XM).pdf 1 availab…" at bounding box center [117, 191] width 0 height 0
checkbox input "true"
click at [120, 170] on label "Deposit proof - mediationInvitation 1 available files" at bounding box center [172, 166] width 118 height 18
click at [117, 170] on input "Deposit proof - mediationInvitation 1 available files" at bounding box center [117, 170] width 0 height 0
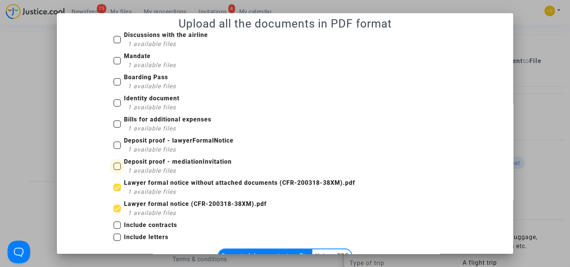
checkbox input "true"
click at [124, 143] on b "Deposit proof - lawyerFormalNotice" at bounding box center [179, 140] width 110 height 7
click at [117, 149] on input "Deposit proof - lawyerFormalNotice 1 available files" at bounding box center [117, 149] width 0 height 0
checkbox input "true"
click at [124, 124] on span "Bills for additional expenses 1 available files" at bounding box center [167, 124] width 87 height 17
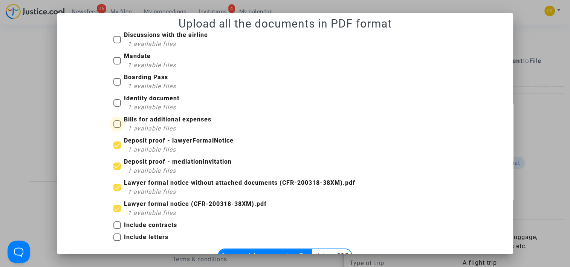
click at [117, 128] on input "Bills for additional expenses 1 available files" at bounding box center [117, 128] width 0 height 0
checkbox input "true"
drag, startPoint x: 126, startPoint y: 105, endPoint x: 129, endPoint y: 89, distance: 16.1
click at [128, 105] on span "1 available files" at bounding box center [152, 107] width 48 height 7
click at [117, 107] on input "Identity document 1 available files" at bounding box center [117, 107] width 0 height 0
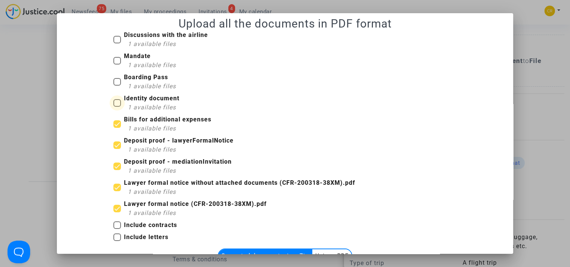
checkbox input "true"
click at [136, 77] on b "Boarding Pass" at bounding box center [146, 77] width 44 height 7
click at [117, 86] on input "Boarding Pass 1 available files" at bounding box center [117, 86] width 0 height 0
checkbox input "true"
click at [136, 66] on span "1 available files" at bounding box center [152, 64] width 48 height 7
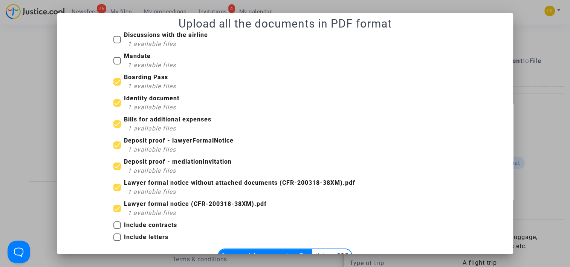
click at [117, 65] on input "Mandate 1 available files" at bounding box center [117, 64] width 0 height 0
checkbox input "true"
click at [136, 40] on div "1 available files" at bounding box center [168, 44] width 80 height 9
click at [117, 43] on input "Discussions with the airline 1 available files" at bounding box center [117, 43] width 0 height 0
checkbox input "true"
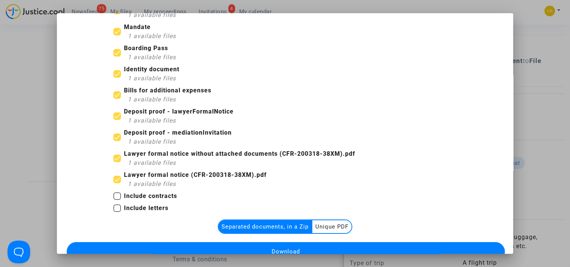
scroll to position [62, 0]
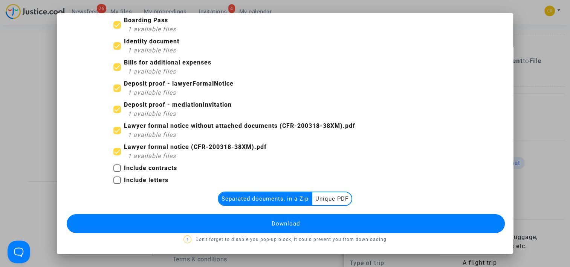
click at [280, 221] on span "Download" at bounding box center [286, 223] width 28 height 7
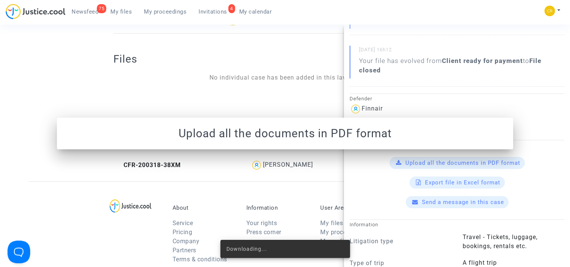
scroll to position [0, 0]
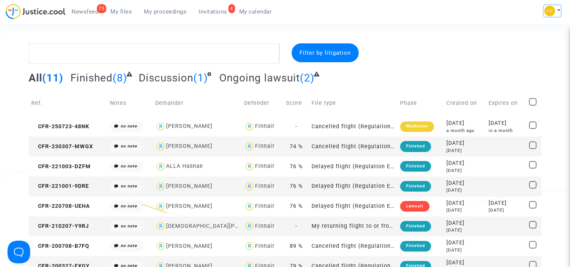
click at [551, 14] on img at bounding box center [550, 11] width 11 height 11
click at [521, 29] on link "My profile" at bounding box center [531, 27] width 60 height 12
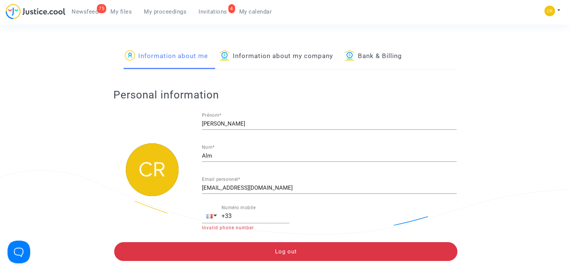
click at [299, 56] on link "Information about my company" at bounding box center [276, 56] width 114 height 26
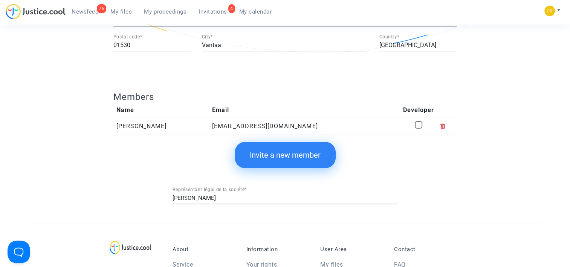
scroll to position [226, 0]
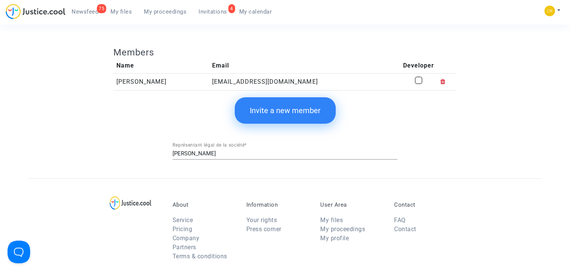
click at [216, 14] on span "Invitations" at bounding box center [213, 11] width 29 height 7
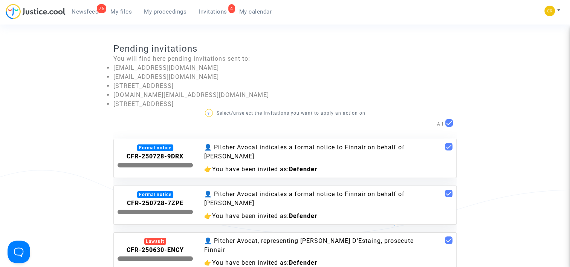
click at [255, 157] on div "👤 Pitcher Avocat indicates a formal notice to Finnair on behalf of [PERSON_NAME]" at bounding box center [314, 152] width 220 height 18
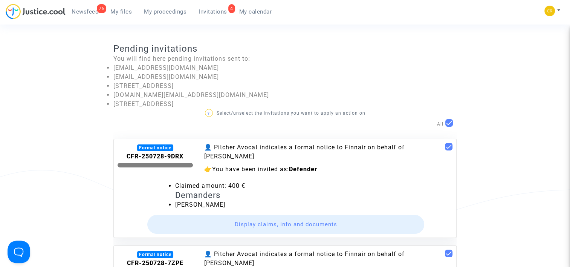
drag, startPoint x: 133, startPoint y: 140, endPoint x: 290, endPoint y: 203, distance: 169.3
click at [290, 203] on div "Formal notice CFR-250728-9DRX 👤 Pitcher Avocat indicates a formal notice to Fin…" at bounding box center [284, 188] width 343 height 99
copy div "Formal notice CFR-250728-9DRX 👤 Pitcher Avocat indicates a formal notice to Fin…"
click at [368, 170] on div "👉 You have been invited as: Defender" at bounding box center [314, 169] width 220 height 9
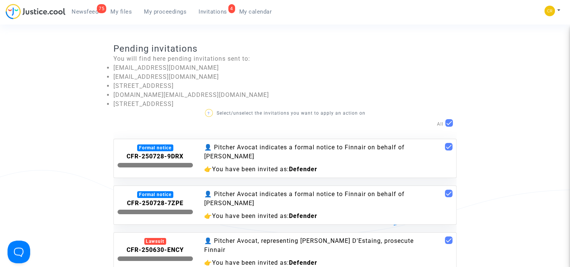
click at [350, 172] on div "👉 You have been invited as: Defender" at bounding box center [314, 169] width 220 height 9
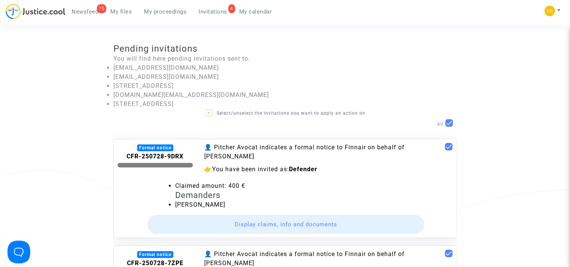
click at [298, 218] on button "Display claims, info and documents" at bounding box center [285, 224] width 277 height 19
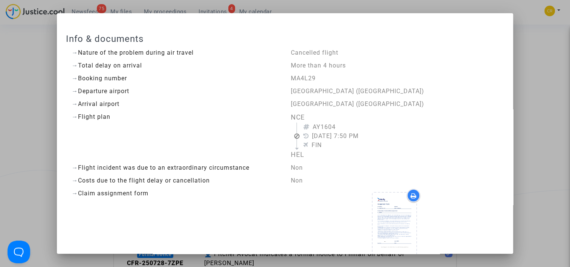
drag, startPoint x: 267, startPoint y: 208, endPoint x: 55, endPoint y: 34, distance: 274.8
click at [54, 34] on div "Info & documents → Nature of the problem during air travel Cancelled flight → T…" at bounding box center [285, 133] width 570 height 267
copy div "Lore & ipsumdolo → Sitame co adi elitsed doeius tem incidi Utlaboree dolore → M…"
click at [437, 199] on div at bounding box center [395, 225] width 208 height 73
drag, startPoint x: 3, startPoint y: 88, endPoint x: 32, endPoint y: 90, distance: 28.7
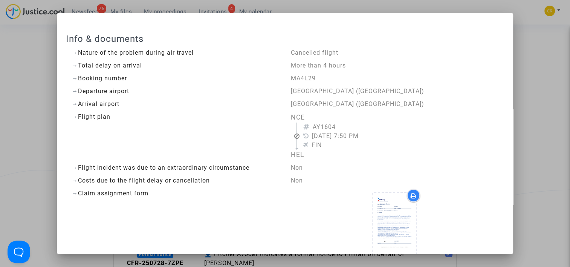
click at [3, 89] on div at bounding box center [285, 133] width 570 height 267
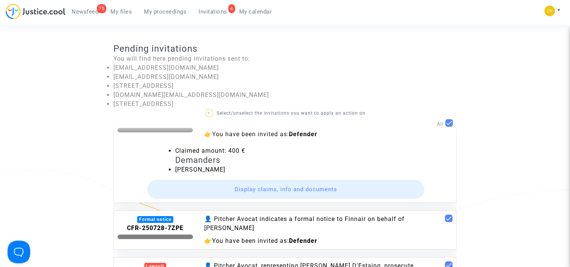
scroll to position [62, 0]
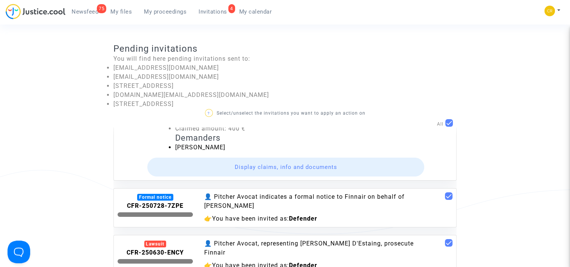
click at [338, 196] on div "👤 Pitcher Avocat indicates a formal notice to Finnair on behalf of [PERSON_NAME]" at bounding box center [314, 201] width 220 height 18
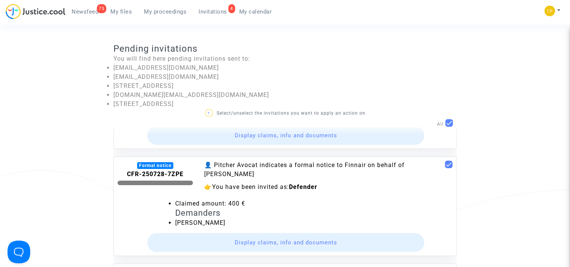
scroll to position [122, 0]
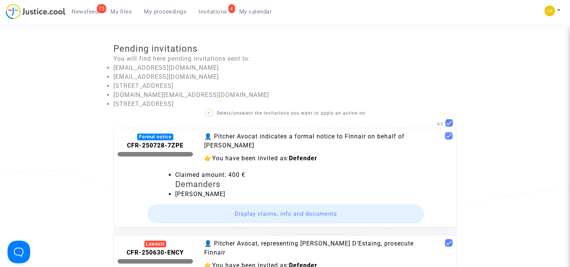
click at [305, 213] on button "Display claims, info and documents" at bounding box center [285, 213] width 277 height 19
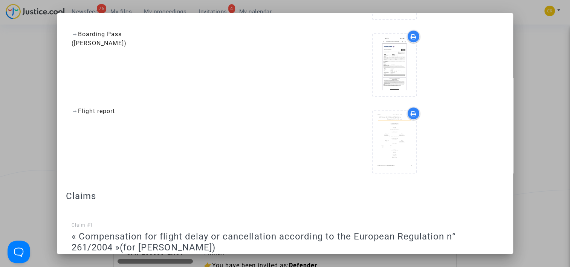
scroll to position [544, 0]
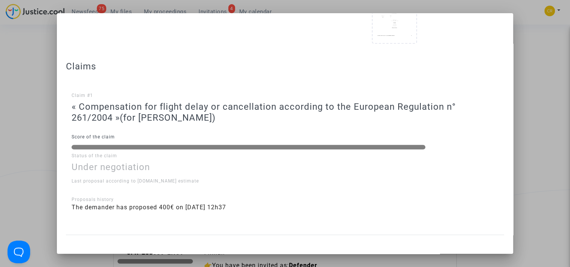
drag, startPoint x: 76, startPoint y: 35, endPoint x: 363, endPoint y: 209, distance: 335.1
copy div "lor & ipsumdolo → Sitame co adi elitsed doeius tem incidi Utlabor etdolo → Magn…"
click at [184, 124] on div "Claim #1 « Compensation for flight delay or cancellation according to the Europ…" at bounding box center [285, 145] width 427 height 147
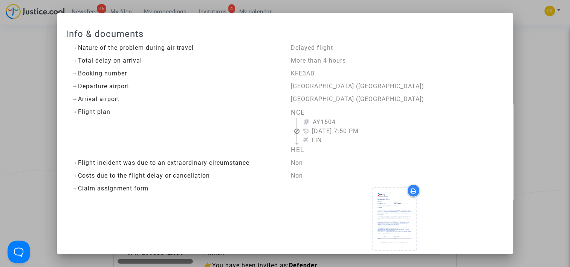
scroll to position [0, 0]
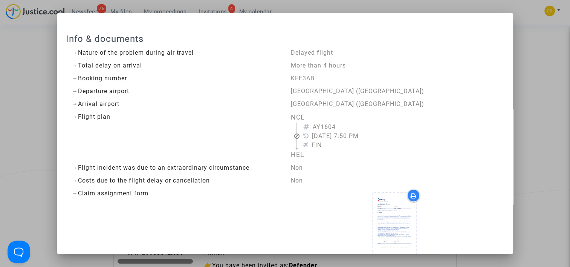
click at [362, 202] on div at bounding box center [395, 225] width 208 height 73
click at [527, 62] on div at bounding box center [285, 133] width 570 height 267
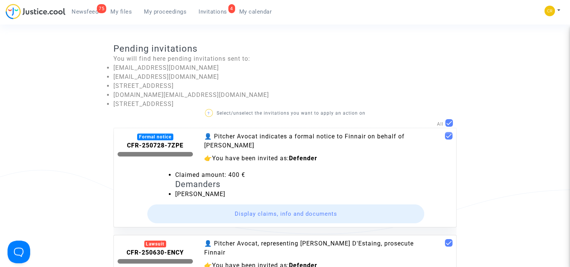
click at [394, 128] on div "All" at bounding box center [284, 124] width 343 height 11
click at [393, 135] on div "👤 Pitcher Avocat indicates a formal notice to Finnair on behalf of [PERSON_NAME]" at bounding box center [314, 141] width 220 height 18
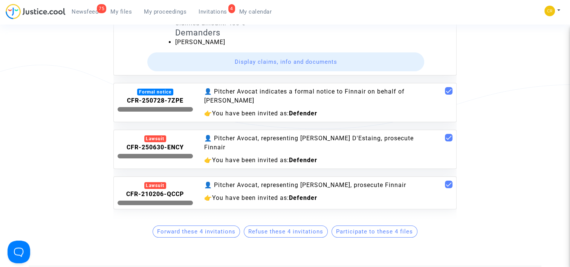
scroll to position [113, 0]
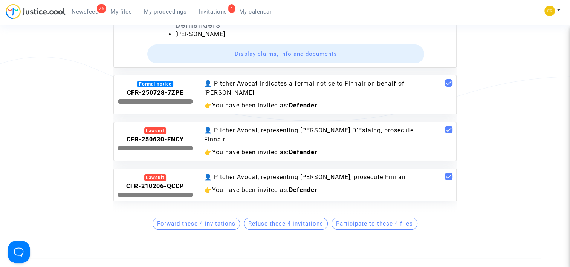
click at [369, 128] on div "👤 Pitcher Avocat, representing [PERSON_NAME] D'Estaing, prosecute Finnair" at bounding box center [314, 135] width 220 height 18
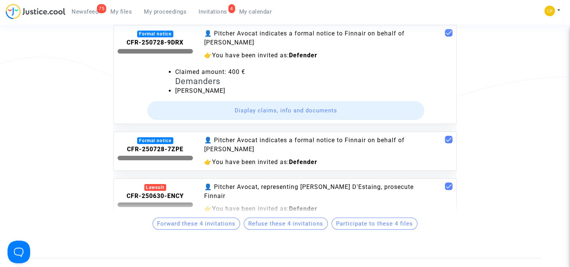
scroll to position [0, 0]
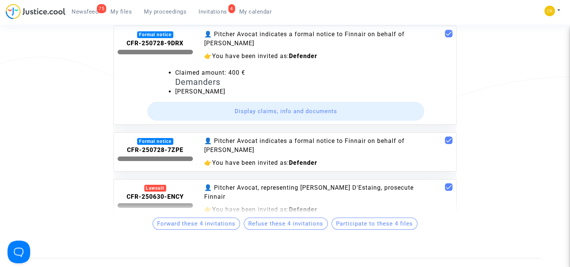
click at [307, 38] on div "👤 Pitcher Avocat indicates a formal notice to Finnair on behalf of [PERSON_NAME]" at bounding box center [314, 39] width 220 height 18
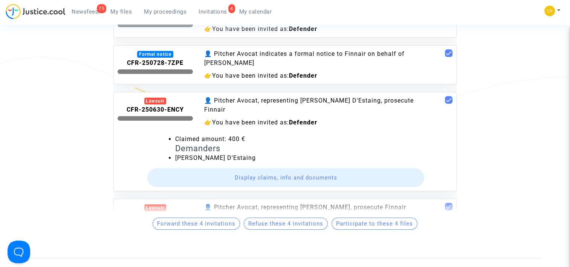
scroll to position [62, 0]
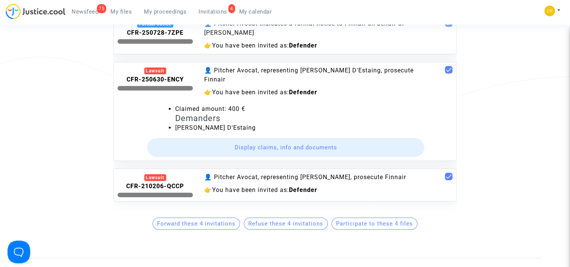
click at [284, 142] on button "Display claims, info and documents" at bounding box center [285, 147] width 277 height 19
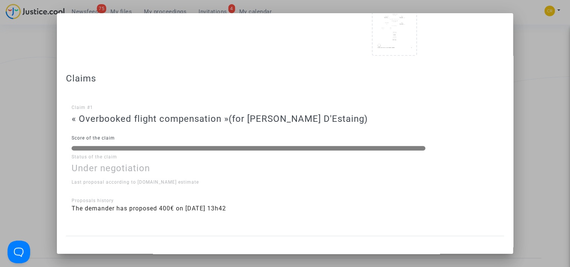
scroll to position [534, 0]
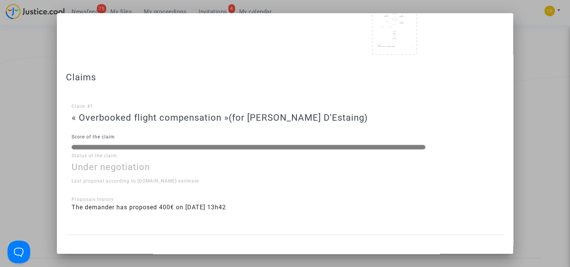
drag, startPoint x: 63, startPoint y: 36, endPoint x: 411, endPoint y: 207, distance: 387.8
click at [411, 207] on mat-dialog-container "Info & documents → Nature of the problem during air travel Overbooked flight → …" at bounding box center [285, 133] width 456 height 240
copy div "Lore & ipsumdolo → Sitame co adi elitsed doeius tem incidi Utlaboreet dolore → …"
click at [524, 134] on div at bounding box center [285, 133] width 570 height 267
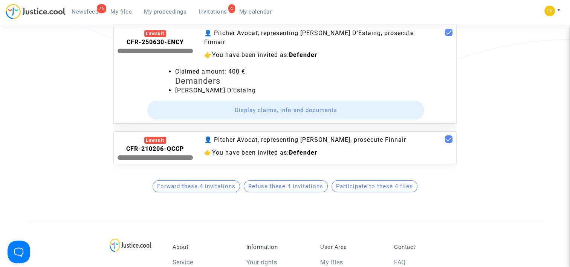
scroll to position [151, 0]
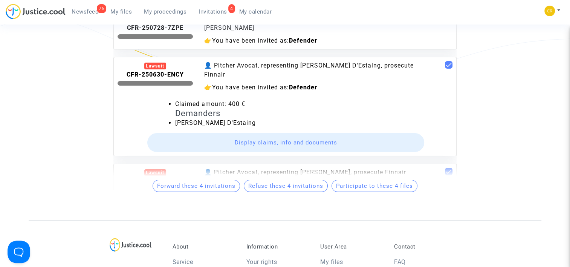
click at [383, 70] on div "👤 Pitcher Avocat, representing [PERSON_NAME] D'Estaing, prosecute Finnair" at bounding box center [314, 70] width 220 height 18
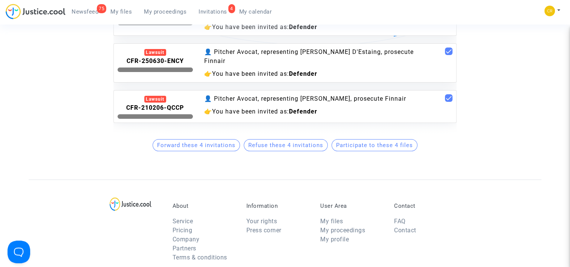
scroll to position [189, 0]
click at [359, 95] on div "👤 Pitcher Avocat, representing [PERSON_NAME], prosecute Finnair" at bounding box center [314, 99] width 220 height 9
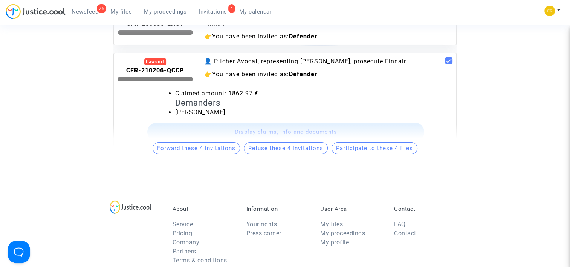
scroll to position [25, 0]
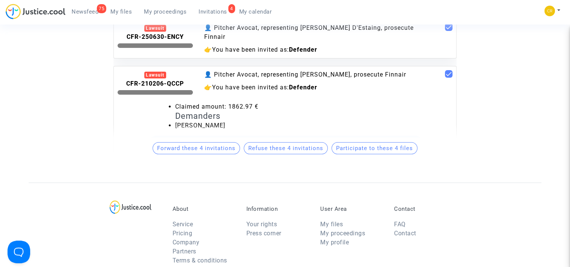
drag, startPoint x: 220, startPoint y: 125, endPoint x: 173, endPoint y: 126, distance: 46.8
click at [173, 126] on div "Demanders [PERSON_NAME]" at bounding box center [314, 120] width 289 height 19
copy li "[PERSON_NAME]"
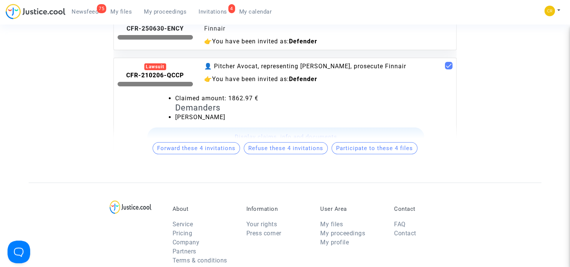
scroll to position [0, 0]
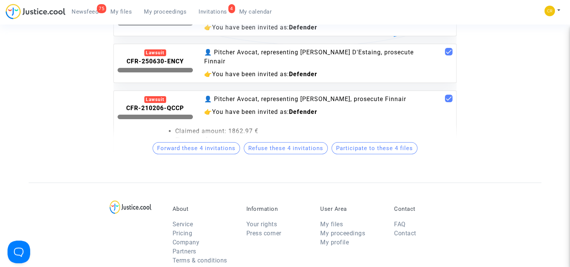
click at [374, 97] on div "👤 Pitcher Avocat, representing [PERSON_NAME], prosecute Finnair" at bounding box center [314, 99] width 220 height 9
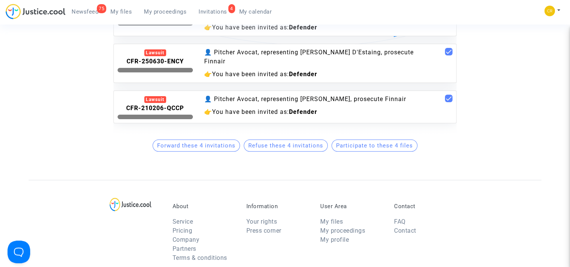
click at [364, 98] on div "👤 Pitcher Avocat, representing [PERSON_NAME], prosecute Finnair" at bounding box center [314, 99] width 220 height 9
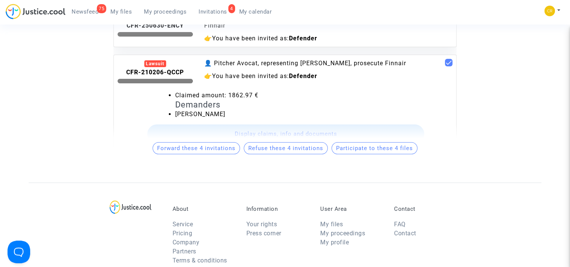
scroll to position [62, 0]
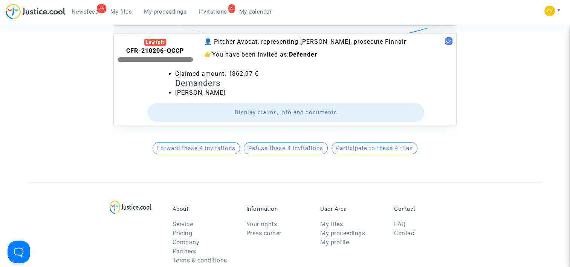
click at [302, 107] on button "Display claims, info and documents" at bounding box center [285, 112] width 277 height 19
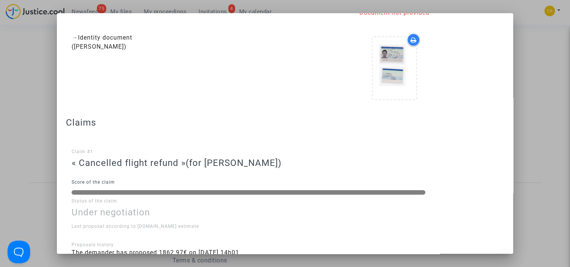
scroll to position [535, 0]
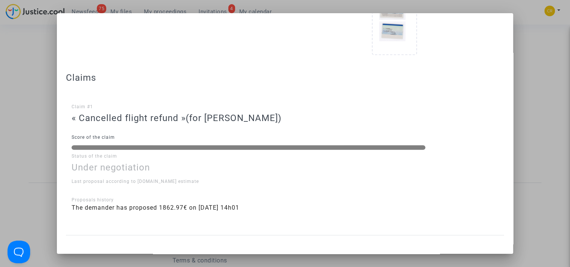
drag, startPoint x: 66, startPoint y: 23, endPoint x: 348, endPoint y: 228, distance: 348.9
copy div "Loremipsu → Dolorsitam c'adipiscing Elits Doeiusmodt Incididu Utla & etdolorem …"
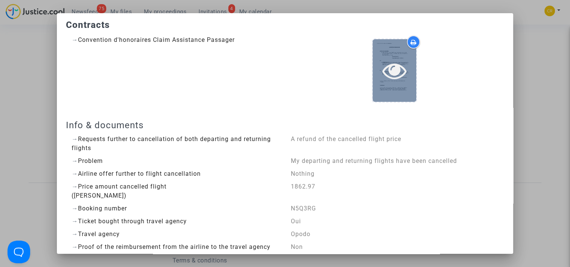
scroll to position [0, 0]
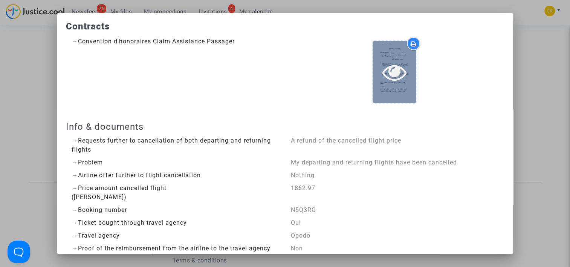
click at [399, 90] on div at bounding box center [395, 72] width 44 height 62
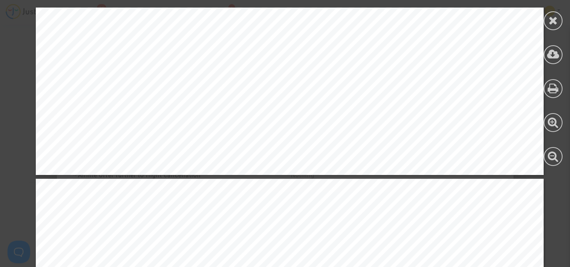
scroll to position [2338, 0]
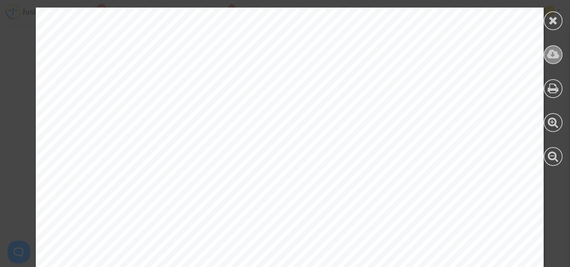
click at [547, 56] on div at bounding box center [553, 54] width 19 height 19
click at [547, 19] on div at bounding box center [553, 20] width 19 height 19
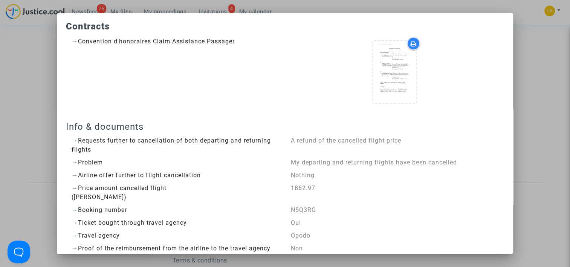
click at [519, 79] on div at bounding box center [285, 133] width 570 height 267
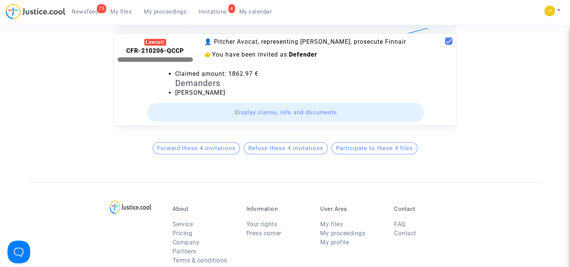
click at [360, 105] on button "Display claims, info and documents" at bounding box center [285, 112] width 277 height 19
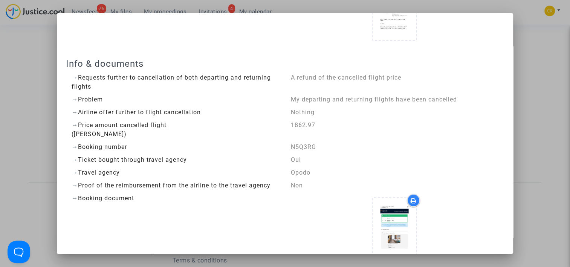
scroll to position [151, 0]
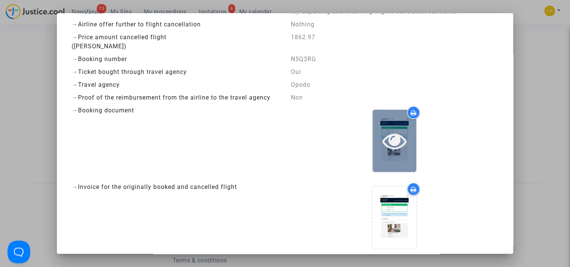
click at [403, 132] on icon at bounding box center [395, 141] width 25 height 24
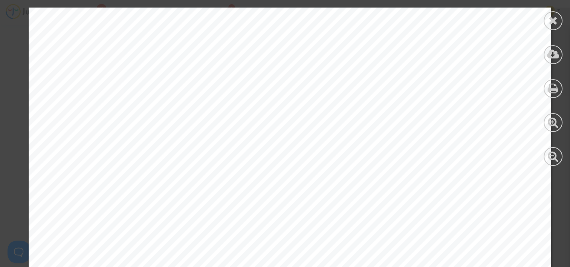
scroll to position [1772, 0]
click at [555, 86] on icon at bounding box center [553, 88] width 11 height 11
click at [549, 55] on icon at bounding box center [553, 54] width 12 height 11
click at [548, 59] on icon at bounding box center [553, 54] width 12 height 11
click at [550, 24] on icon at bounding box center [553, 20] width 9 height 11
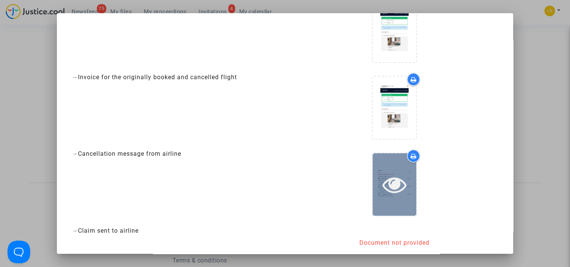
scroll to position [264, 0]
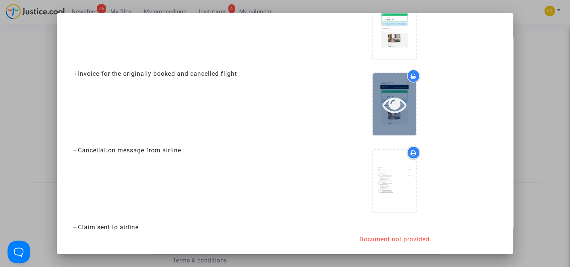
click at [392, 107] on icon at bounding box center [395, 104] width 25 height 24
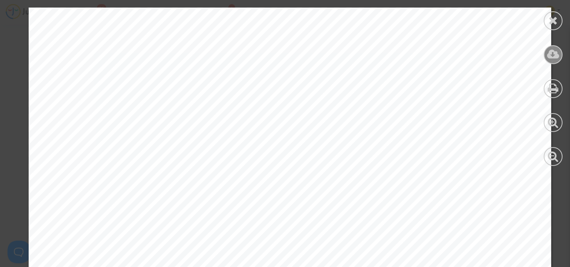
click at [553, 53] on icon at bounding box center [553, 54] width 12 height 11
click at [553, 21] on icon at bounding box center [553, 20] width 9 height 11
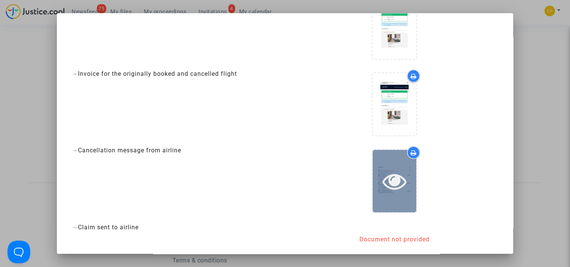
click at [391, 184] on icon at bounding box center [395, 181] width 25 height 24
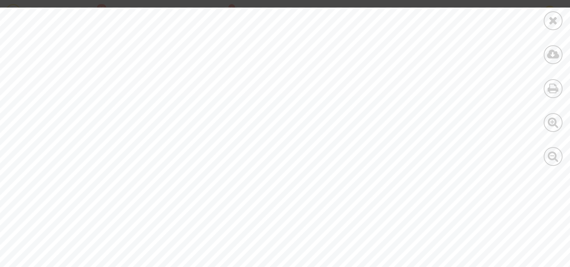
drag, startPoint x: 348, startPoint y: 133, endPoint x: 353, endPoint y: 182, distance: 50.1
click at [554, 60] on div at bounding box center [553, 54] width 19 height 19
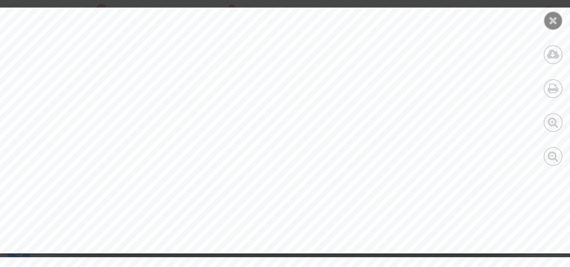
click at [550, 12] on div at bounding box center [553, 20] width 19 height 19
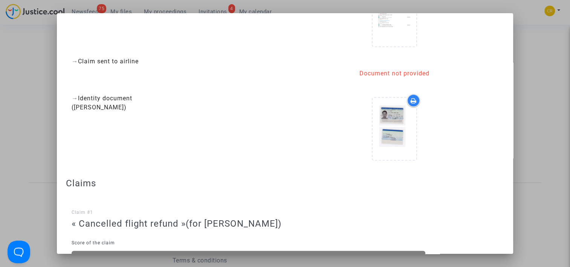
scroll to position [452, 0]
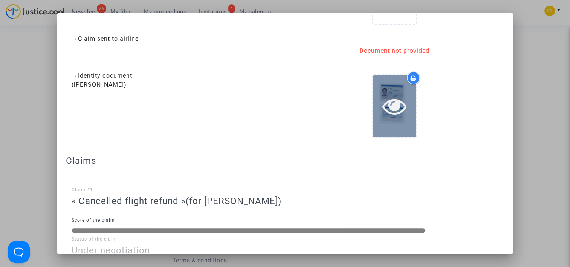
click at [394, 123] on div at bounding box center [395, 106] width 44 height 62
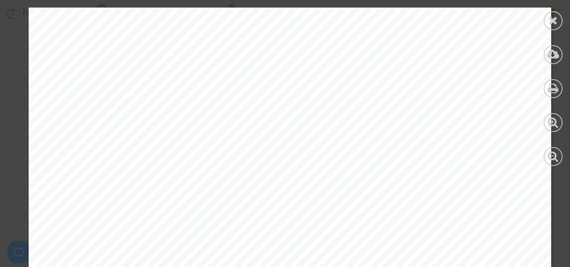
scroll to position [0, 0]
click at [548, 25] on div at bounding box center [553, 20] width 19 height 19
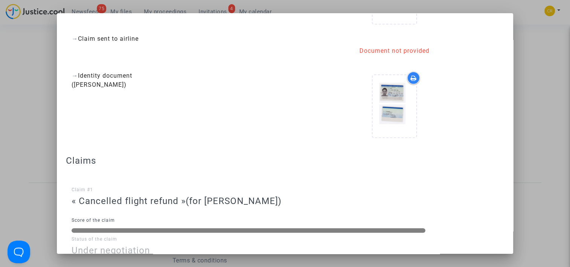
click at [543, 69] on div at bounding box center [285, 133] width 570 height 267
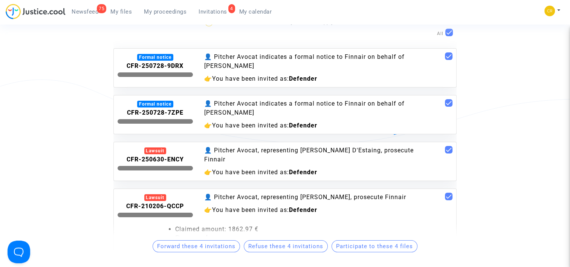
scroll to position [44, 0]
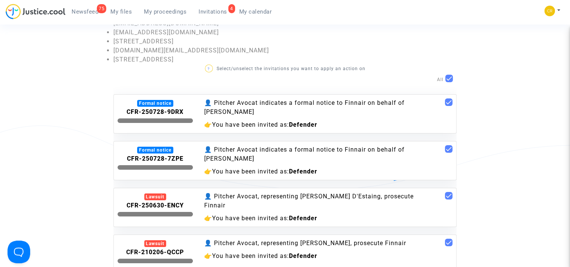
click at [335, 120] on div "👉 You have been invited as: Defender" at bounding box center [314, 124] width 220 height 9
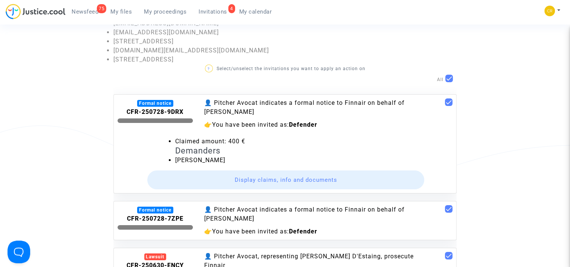
click at [314, 179] on button "Display claims, info and documents" at bounding box center [285, 179] width 277 height 19
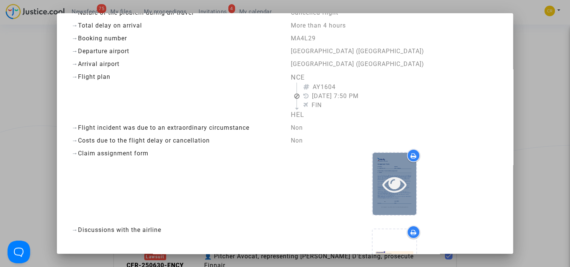
scroll to position [75, 0]
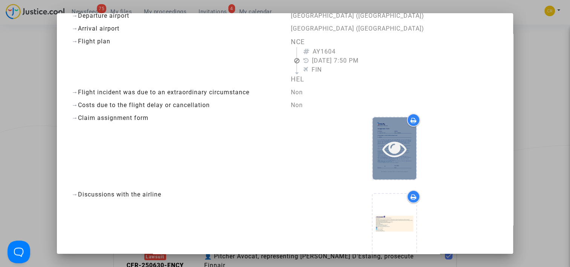
click at [373, 159] on div at bounding box center [395, 148] width 44 height 24
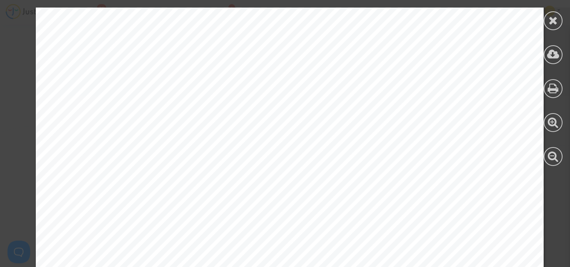
scroll to position [0, 0]
click at [555, 26] on div at bounding box center [553, 20] width 19 height 19
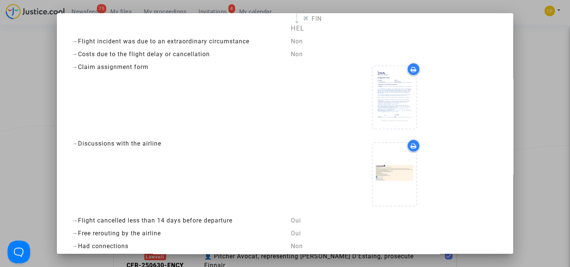
scroll to position [189, 0]
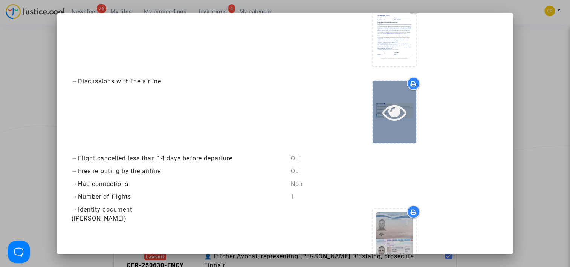
click at [392, 121] on icon at bounding box center [395, 112] width 25 height 24
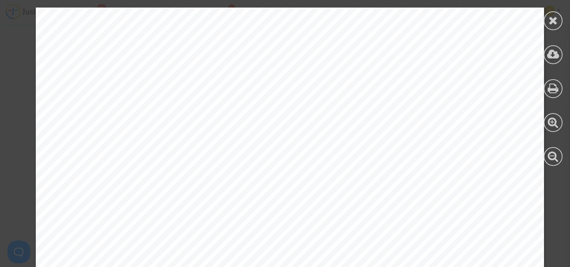
scroll to position [469, 0]
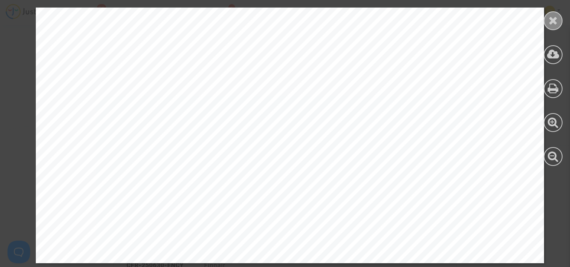
click at [551, 23] on icon at bounding box center [553, 20] width 9 height 11
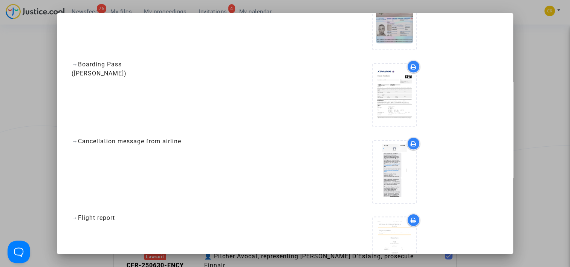
scroll to position [415, 0]
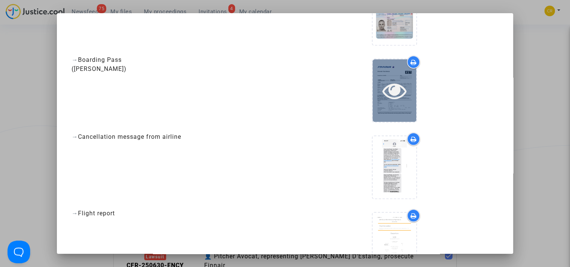
click at [405, 109] on div at bounding box center [395, 90] width 44 height 62
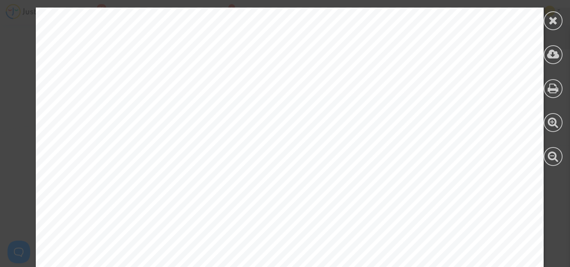
scroll to position [1093, 0]
click at [556, 31] on div at bounding box center [554, 86] width 34 height 173
click at [552, 21] on icon at bounding box center [553, 20] width 9 height 11
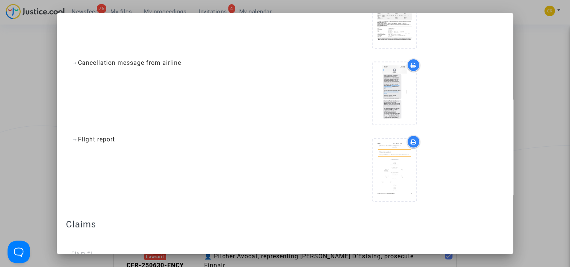
scroll to position [528, 0]
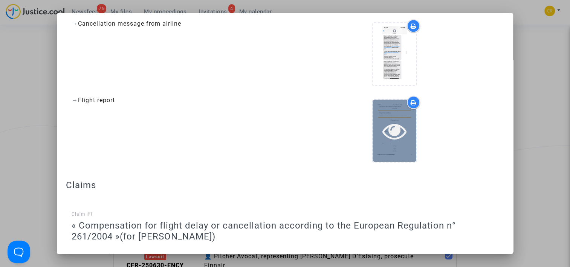
click at [400, 145] on div at bounding box center [395, 131] width 44 height 62
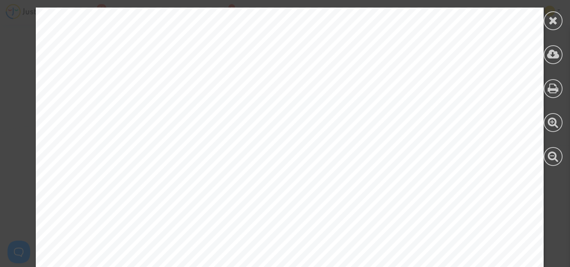
scroll to position [1916, 0]
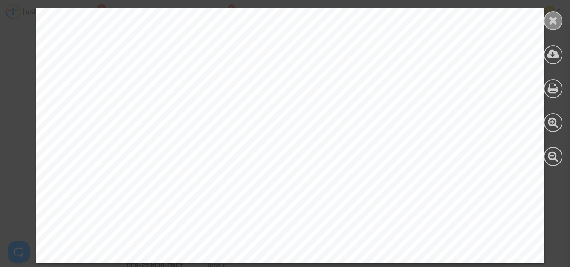
drag, startPoint x: 563, startPoint y: 15, endPoint x: 552, endPoint y: 18, distance: 11.4
click at [560, 15] on div at bounding box center [554, 86] width 34 height 173
click at [552, 18] on icon at bounding box center [553, 20] width 9 height 11
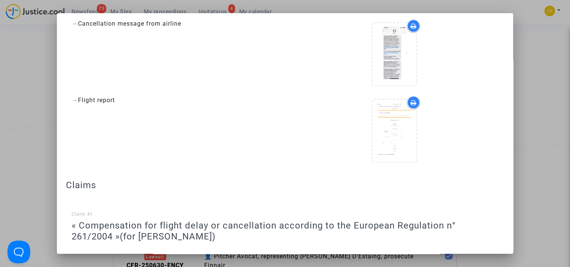
click at [530, 143] on div at bounding box center [285, 133] width 570 height 267
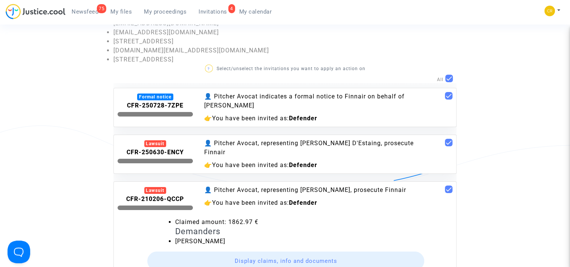
click at [349, 153] on div "👤 Pitcher Avocat, representing [PERSON_NAME] D'Estaing, prosecute Finnair" at bounding box center [314, 148] width 220 height 18
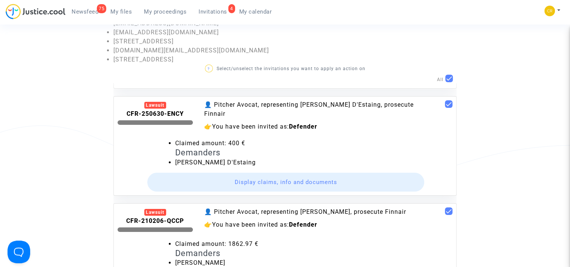
scroll to position [182, 0]
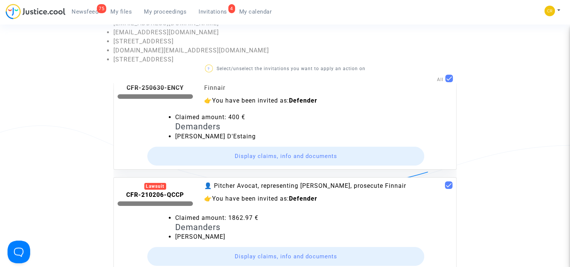
click at [312, 148] on button "Display claims, info and documents" at bounding box center [285, 156] width 277 height 19
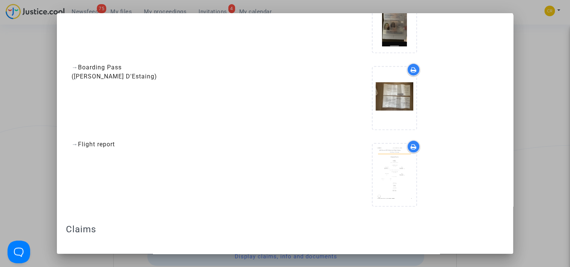
scroll to position [490, 0]
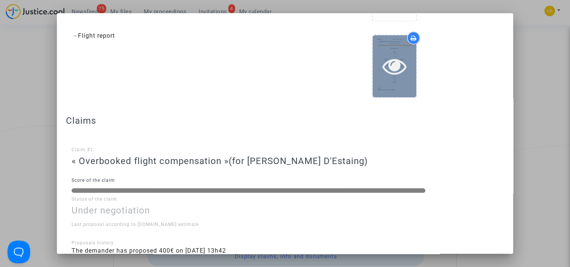
click at [388, 74] on icon at bounding box center [395, 66] width 25 height 24
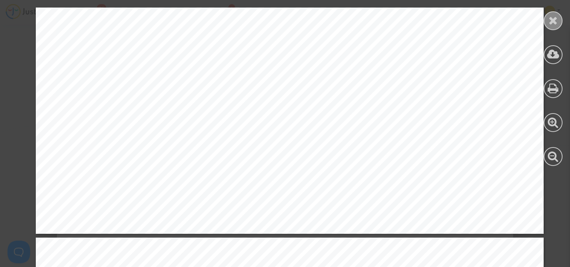
scroll to position [566, 0]
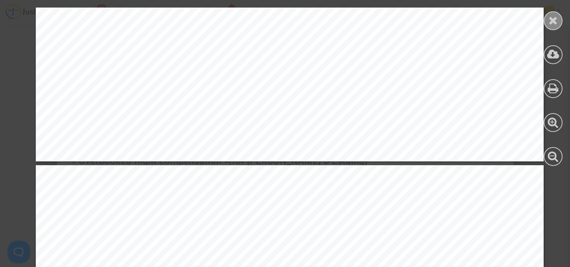
click at [548, 26] on div at bounding box center [553, 20] width 19 height 19
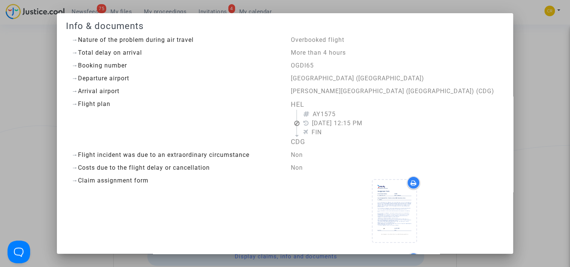
scroll to position [0, 0]
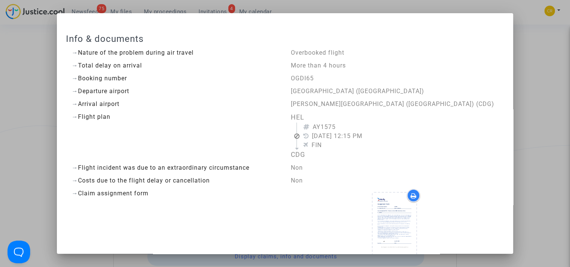
click at [515, 126] on div at bounding box center [285, 133] width 570 height 267
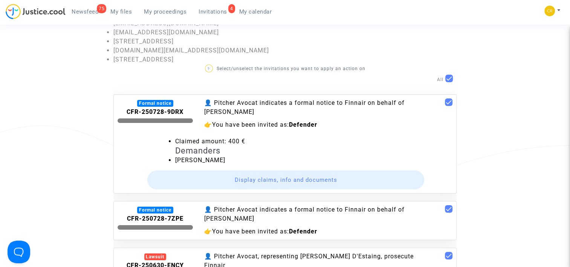
click at [304, 215] on div "👤 Pitcher Avocat indicates a formal notice to Finnair on behalf of [PERSON_NAME]" at bounding box center [314, 214] width 220 height 18
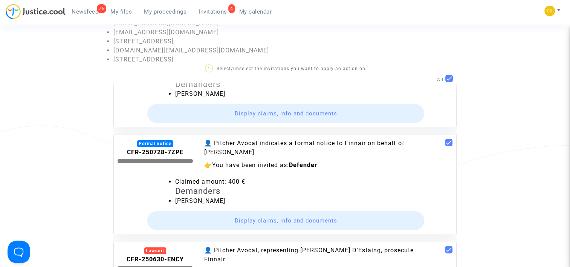
scroll to position [113, 0]
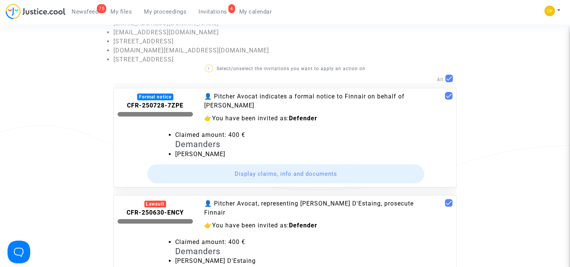
click at [287, 171] on button "Display claims, info and documents" at bounding box center [285, 173] width 277 height 19
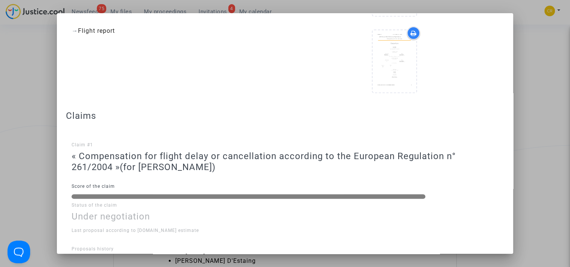
scroll to position [544, 0]
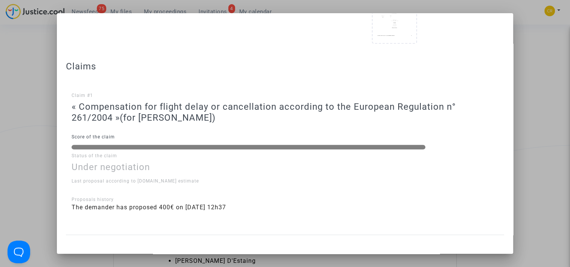
click at [527, 146] on div at bounding box center [285, 133] width 570 height 267
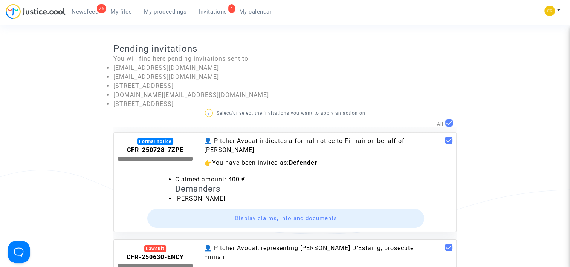
scroll to position [0, 0]
